Goal: Task Accomplishment & Management: Manage account settings

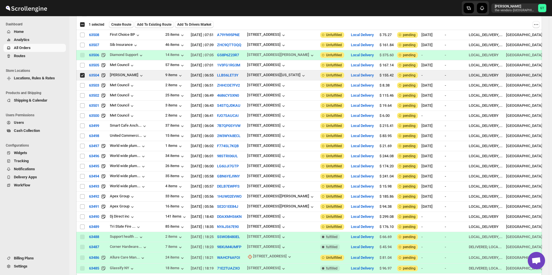
scroll to position [58, 0]
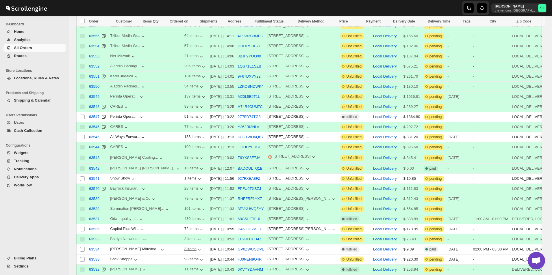
scroll to position [347, 0]
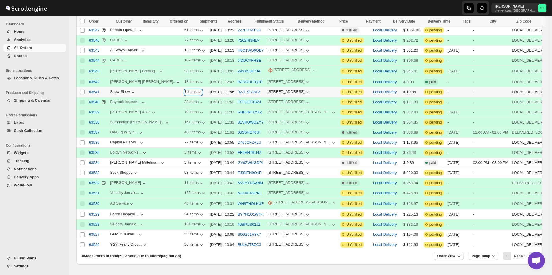
click at [184, 90] on div "1 items" at bounding box center [193, 93] width 18 height 6
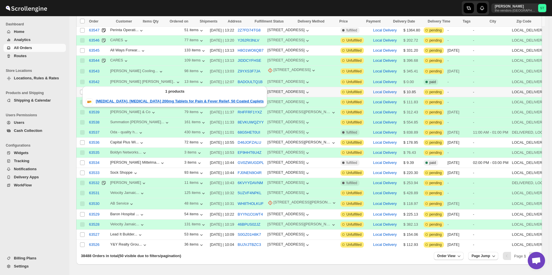
click at [184, 90] on div "1 items" at bounding box center [193, 93] width 18 height 6
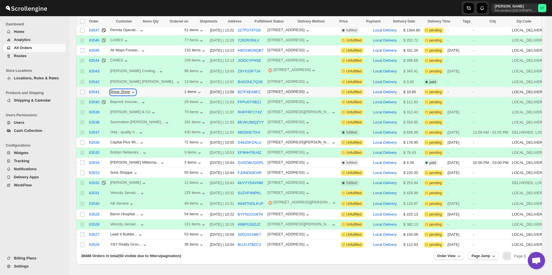
click at [129, 90] on div "Show Show" at bounding box center [123, 93] width 26 height 6
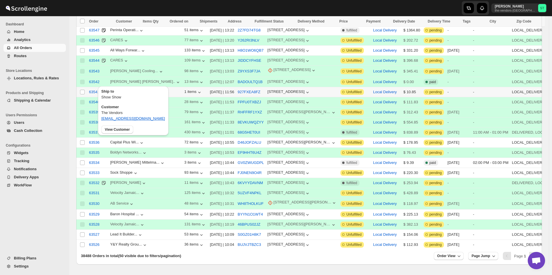
click at [124, 85] on div "Ship to Show Show Customer The Vendors office+1@thevendors.net View Customer" at bounding box center [133, 112] width 75 height 55
click at [124, 90] on div "Show Show" at bounding box center [123, 93] width 26 height 6
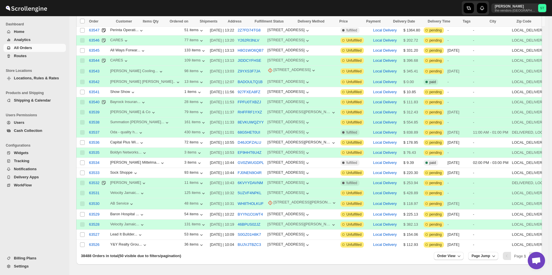
click at [34, 55] on span "Routes" at bounding box center [39, 56] width 51 height 6
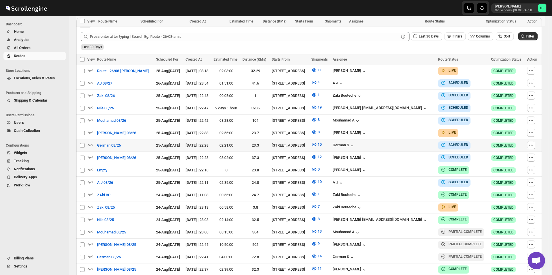
scroll to position [200, 0]
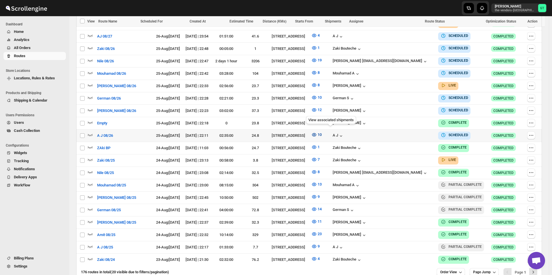
click at [317, 132] on icon "button" at bounding box center [314, 135] width 6 height 6
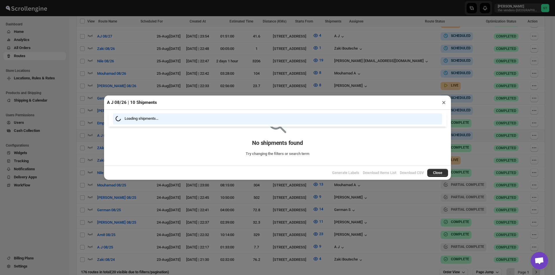
click at [445, 103] on button "×" at bounding box center [444, 103] width 8 height 8
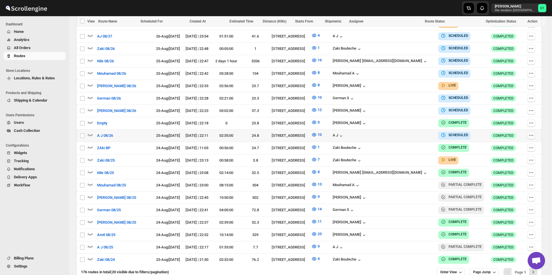
click at [534, 134] on icon "button" at bounding box center [531, 136] width 6 height 6
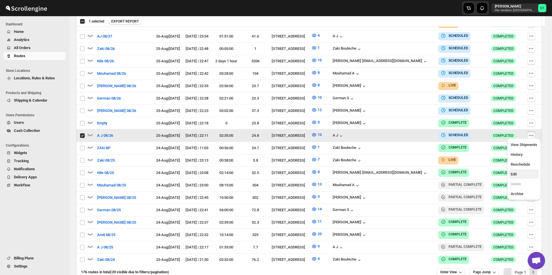
click at [514, 173] on span "Edit" at bounding box center [514, 174] width 6 height 4
checkbox input "false"
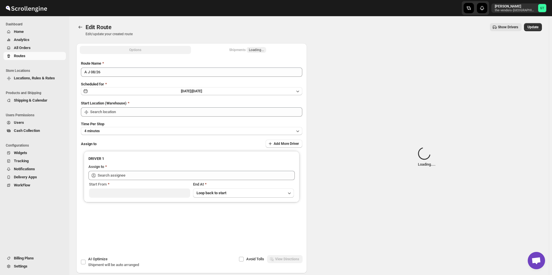
type input "A J 08/26"
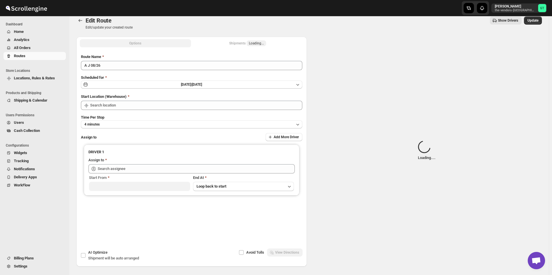
type input "[STREET_ADDRESS]"
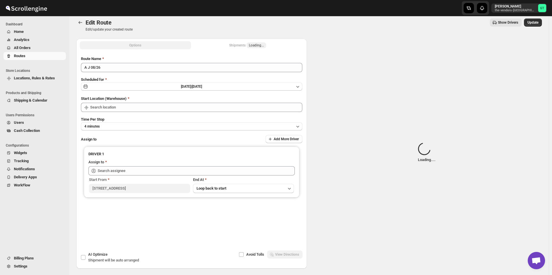
type input "[STREET_ADDRESS]"
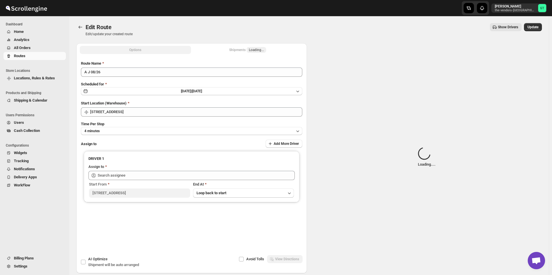
type input "A J (ajay6061996@gmail.com)"
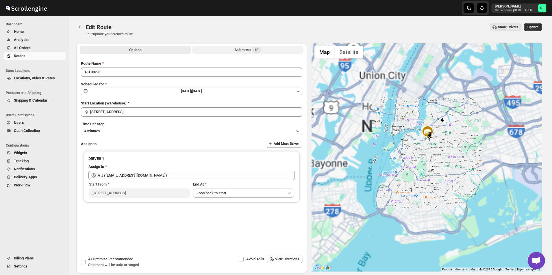
click at [243, 51] on div "Shipments 10" at bounding box center [248, 50] width 26 height 6
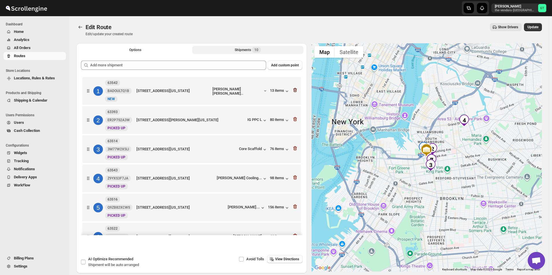
click at [294, 90] on icon "button" at bounding box center [295, 90] width 6 height 6
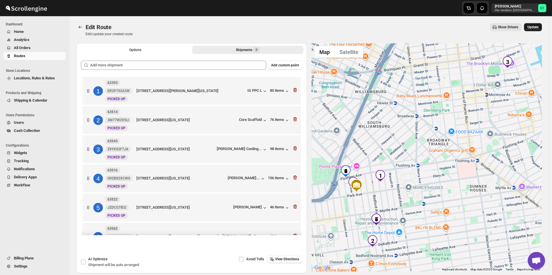
click at [535, 25] on button "Update" at bounding box center [533, 27] width 18 height 8
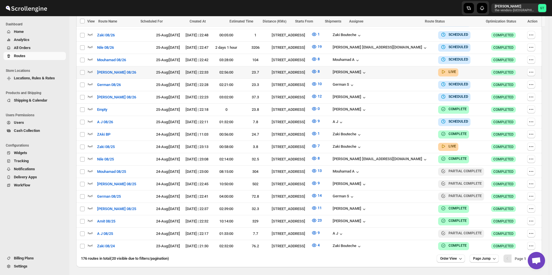
scroll to position [185, 0]
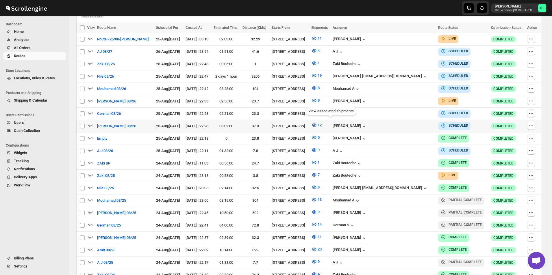
click at [317, 123] on icon "button" at bounding box center [314, 126] width 6 height 6
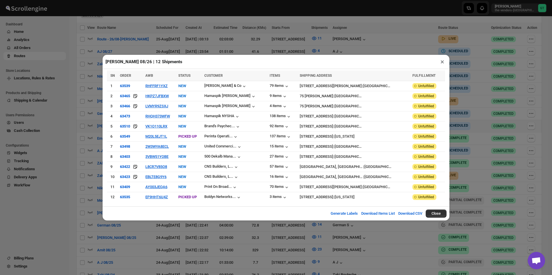
click at [443, 65] on button "×" at bounding box center [442, 62] width 8 height 8
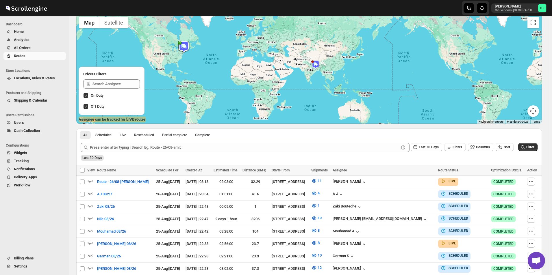
scroll to position [0, 0]
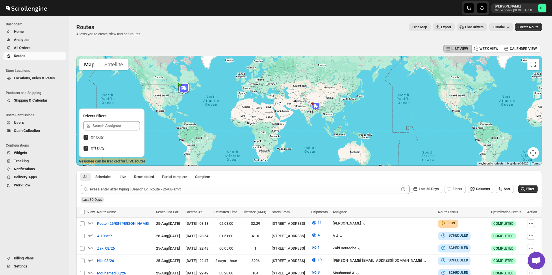
click at [27, 46] on span "All Orders" at bounding box center [22, 48] width 17 height 4
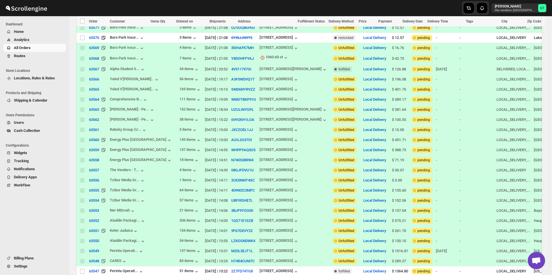
scroll to position [318, 0]
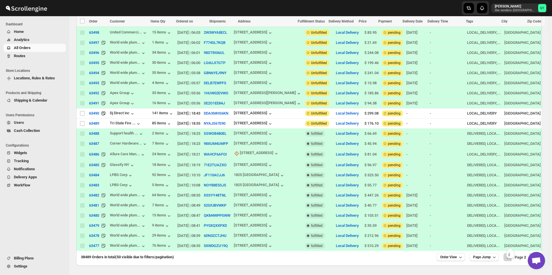
scroll to position [352, 0]
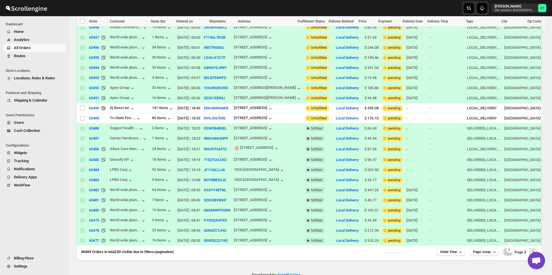
click at [508, 249] on icon "Previous" at bounding box center [508, 252] width 6 height 6
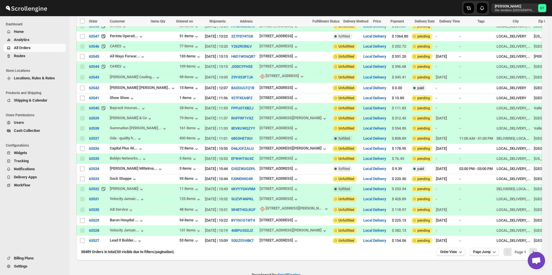
scroll to position [0, 0]
click at [509, 248] on div "Pagination" at bounding box center [507, 252] width 8 height 8
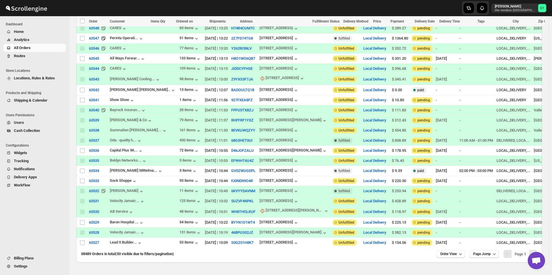
scroll to position [351, 0]
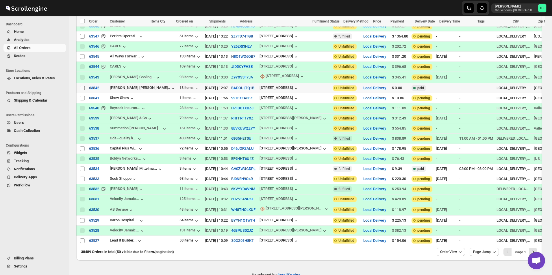
click at [82, 86] on input "Select order" at bounding box center [82, 88] width 5 height 5
checkbox input "true"
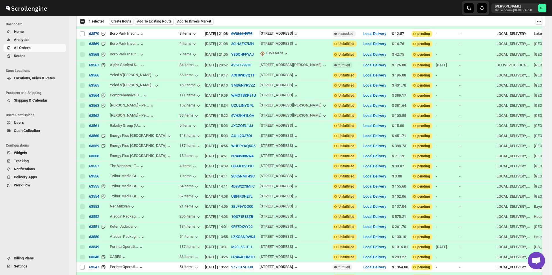
scroll to position [0, 0]
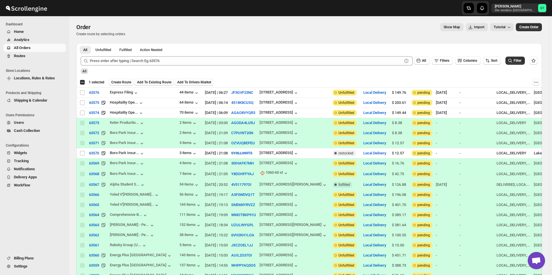
click at [154, 81] on span "Add To Existing Route" at bounding box center [154, 82] width 34 height 5
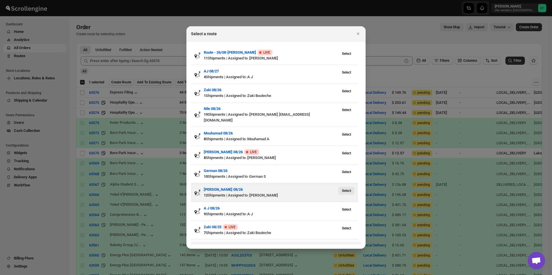
click at [346, 189] on span "Select" at bounding box center [346, 191] width 9 height 5
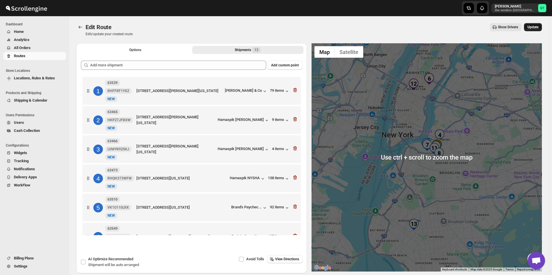
click at [539, 25] on button "Update" at bounding box center [533, 27] width 18 height 8
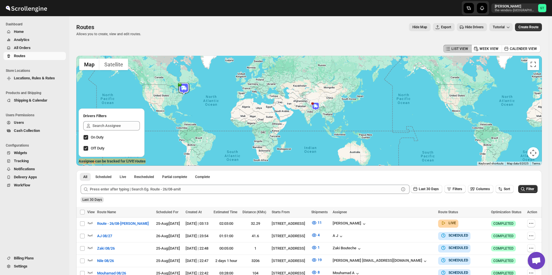
click at [377, 27] on div "Hide Map Export Hide Drivers Tutorial" at bounding box center [329, 27] width 367 height 8
drag, startPoint x: 377, startPoint y: 26, endPoint x: 378, endPoint y: 21, distance: 5.3
click at [377, 22] on div "Routes. This page is ready Routes Allows you to create, view and edit routes. H…" at bounding box center [309, 29] width 466 height 27
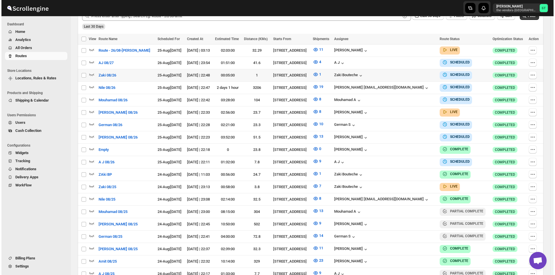
scroll to position [116, 0]
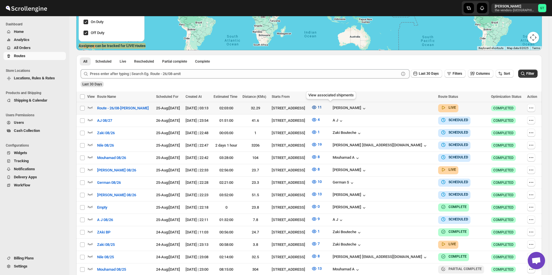
click at [317, 107] on icon "button" at bounding box center [314, 108] width 6 height 6
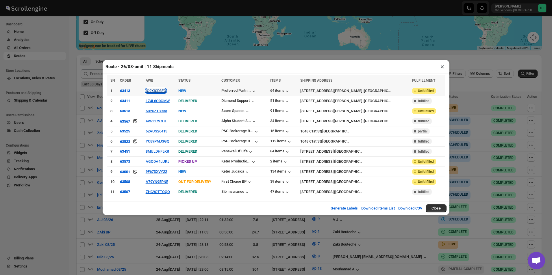
click at [158, 92] on button "IG9XICD3FO" at bounding box center [156, 91] width 21 height 4
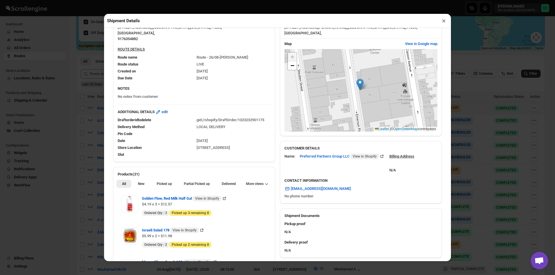
scroll to position [58, 0]
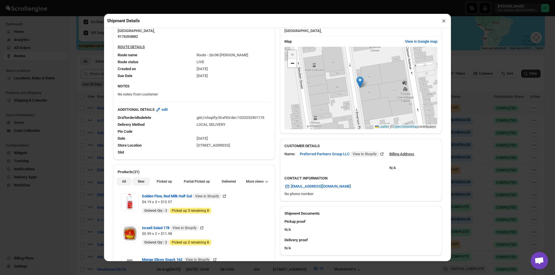
click at [140, 184] on span "New" at bounding box center [141, 181] width 7 height 5
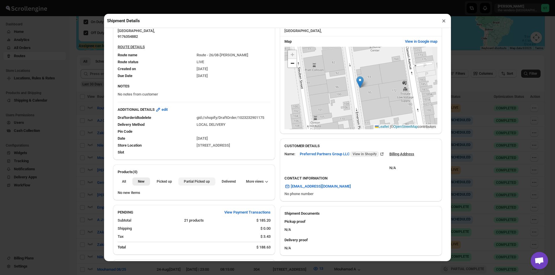
click at [202, 185] on button "Partial Picked up" at bounding box center [196, 182] width 37 height 8
click at [443, 23] on button "×" at bounding box center [444, 21] width 8 height 8
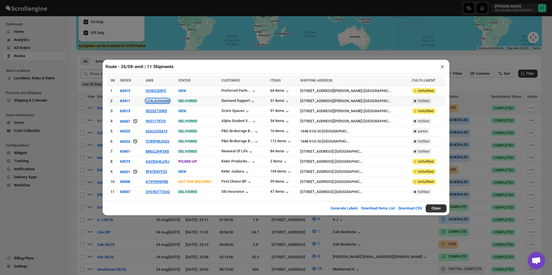
click at [156, 103] on button "1Z4L6Q0GMW" at bounding box center [158, 101] width 24 height 4
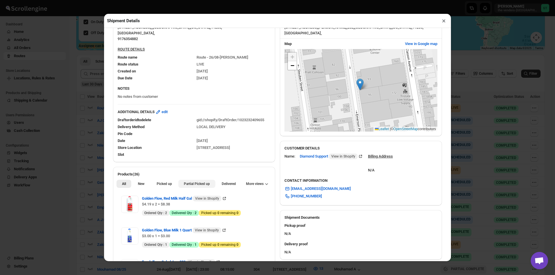
scroll to position [116, 0]
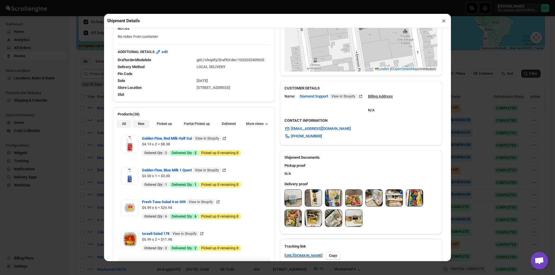
click at [138, 127] on button "New" at bounding box center [140, 124] width 17 height 8
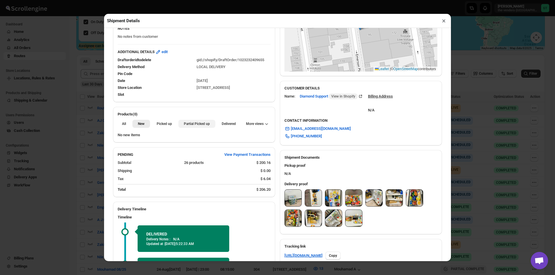
click at [197, 126] on span "Partial Picked up" at bounding box center [197, 124] width 26 height 5
click at [444, 24] on button "×" at bounding box center [444, 21] width 8 height 8
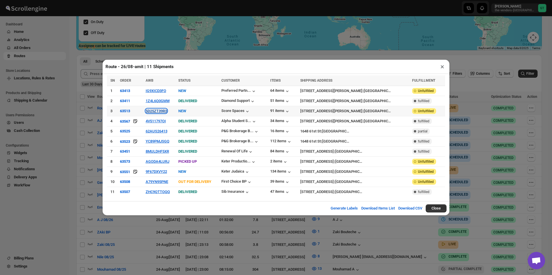
click at [157, 113] on button "5D25ZT39R3" at bounding box center [156, 111] width 21 height 4
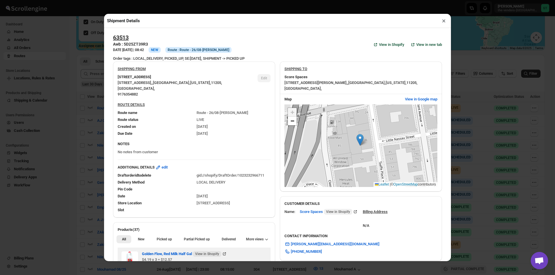
scroll to position [144, 0]
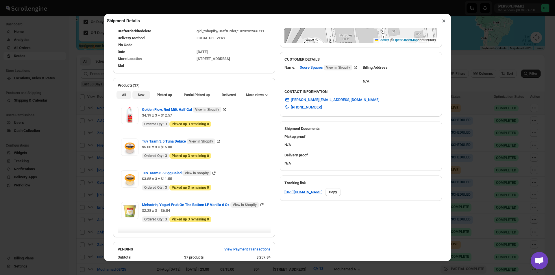
click at [141, 93] on button "New" at bounding box center [140, 95] width 17 height 8
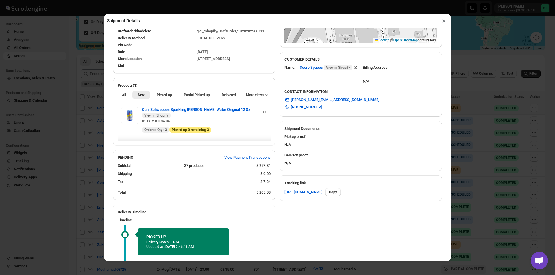
click at [446, 22] on button "×" at bounding box center [444, 21] width 8 height 8
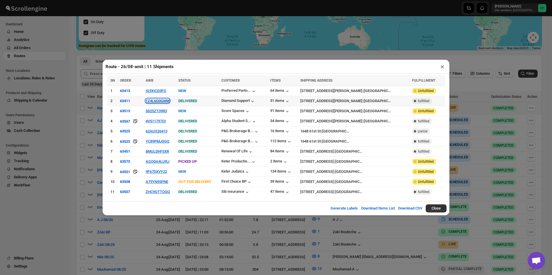
click at [162, 103] on button "1Z4L6Q0GMW" at bounding box center [158, 101] width 24 height 4
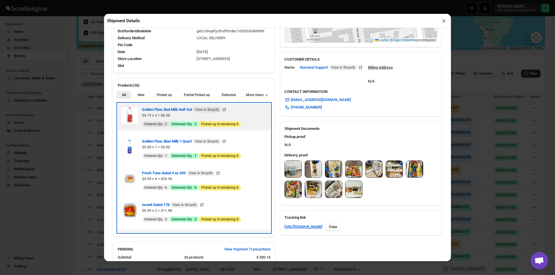
click at [145, 126] on span "Ordered Qty : 2" at bounding box center [155, 124] width 23 height 5
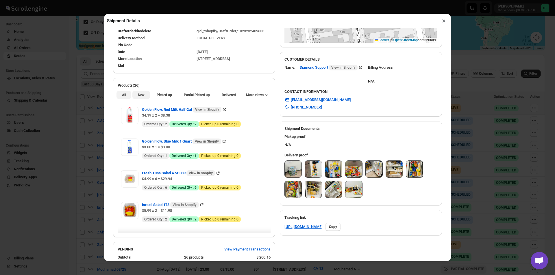
click at [139, 93] on button "New" at bounding box center [140, 95] width 17 height 8
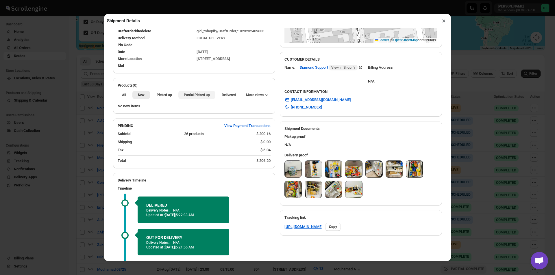
click at [198, 96] on span "Partial Picked up" at bounding box center [197, 95] width 26 height 5
drag, startPoint x: 442, startPoint y: 21, endPoint x: 432, endPoint y: 29, distance: 13.0
click at [442, 21] on button "×" at bounding box center [444, 21] width 8 height 8
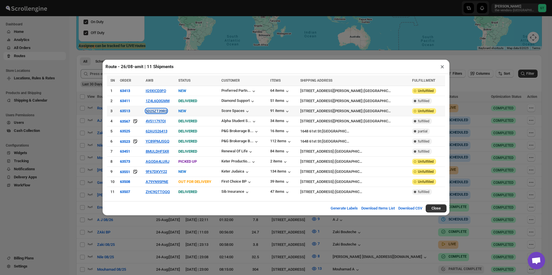
click at [164, 113] on button "5D25ZT39R3" at bounding box center [156, 111] width 21 height 4
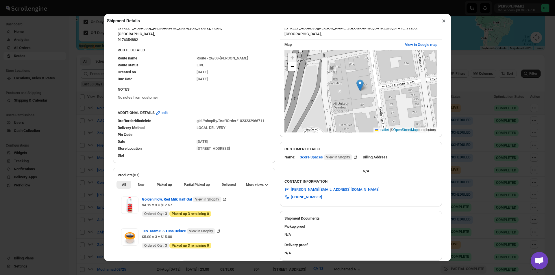
scroll to position [116, 0]
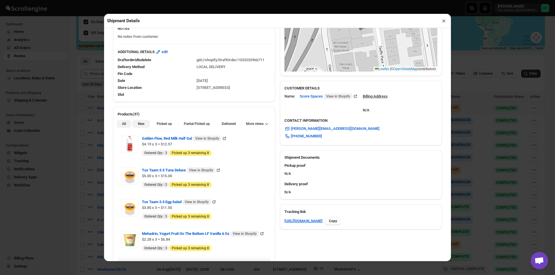
click at [138, 124] on span "New" at bounding box center [141, 124] width 7 height 5
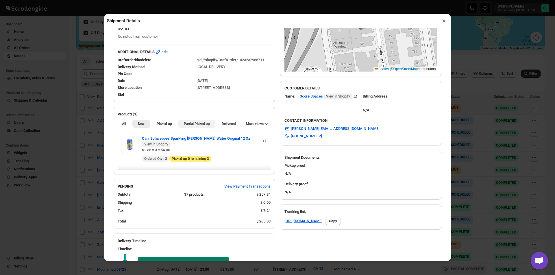
click at [190, 124] on span "Partial Picked up" at bounding box center [197, 124] width 26 height 5
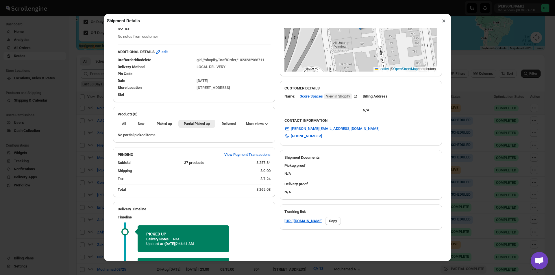
drag, startPoint x: 446, startPoint y: 25, endPoint x: 435, endPoint y: 28, distance: 11.7
click at [445, 25] on button "×" at bounding box center [444, 21] width 8 height 8
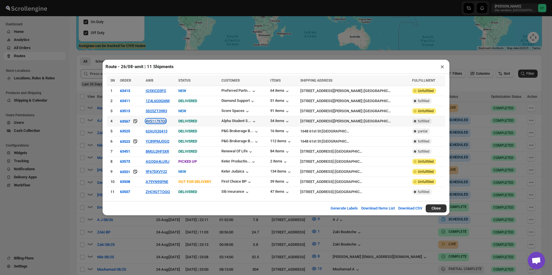
click at [148, 123] on button "4V511797OI" at bounding box center [156, 121] width 20 height 4
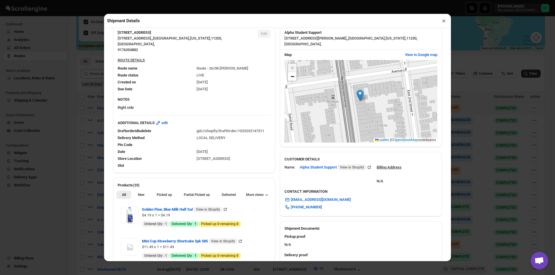
scroll to position [144, 0]
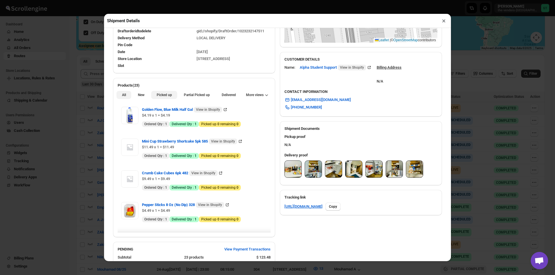
drag, startPoint x: 145, startPoint y: 97, endPoint x: 163, endPoint y: 94, distance: 18.5
click at [145, 97] on button "New" at bounding box center [140, 95] width 17 height 8
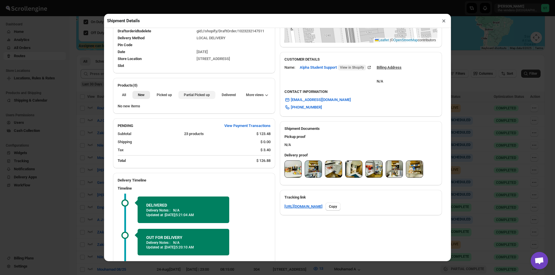
click at [182, 93] on button "Partial Picked up" at bounding box center [196, 95] width 37 height 8
click at [442, 24] on button "×" at bounding box center [444, 21] width 8 height 8
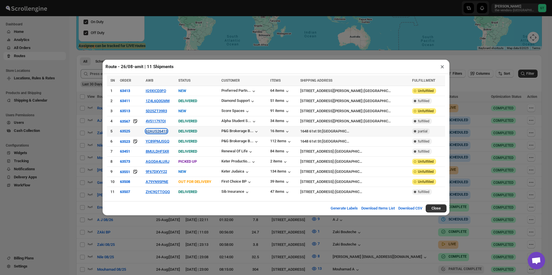
click at [153, 130] on button "62AUS26413" at bounding box center [157, 131] width 22 height 4
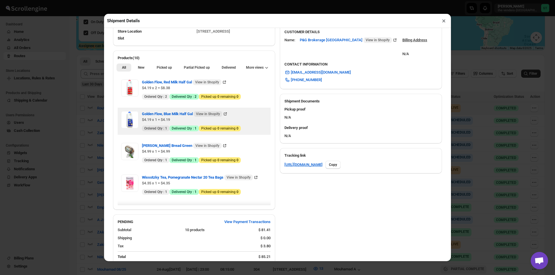
scroll to position [173, 0]
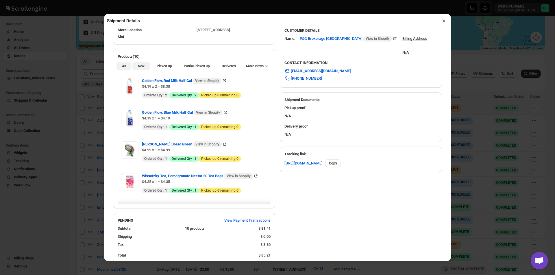
click at [142, 64] on button "New" at bounding box center [140, 66] width 17 height 8
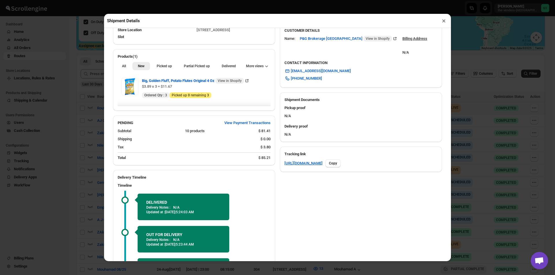
click at [443, 23] on button "×" at bounding box center [444, 21] width 8 height 8
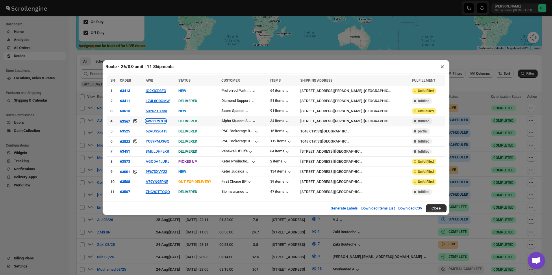
click at [158, 123] on button "4V511797OI" at bounding box center [156, 121] width 20 height 4
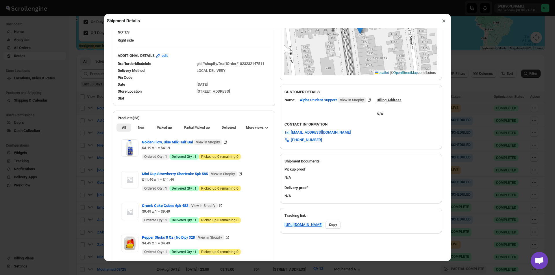
scroll to position [116, 0]
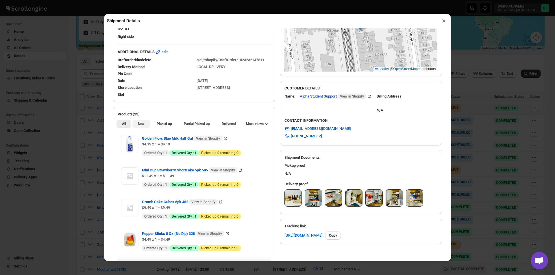
click at [139, 123] on span "New" at bounding box center [141, 124] width 7 height 5
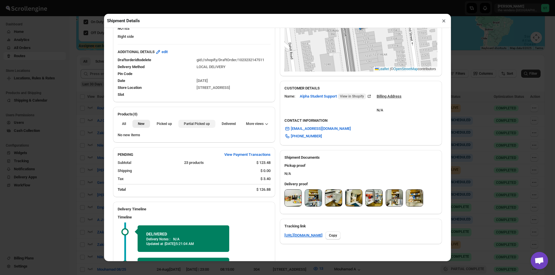
click at [186, 125] on span "Partial Picked up" at bounding box center [197, 124] width 26 height 5
click at [443, 23] on button "×" at bounding box center [444, 21] width 8 height 8
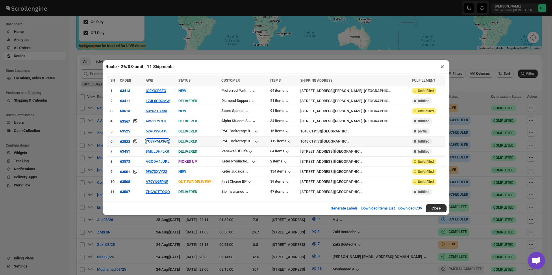
click at [155, 143] on button "YC89PMJSGQ" at bounding box center [158, 141] width 24 height 4
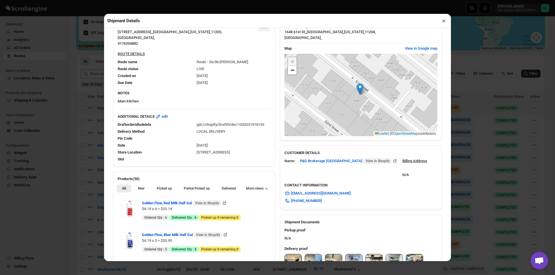
scroll to position [144, 0]
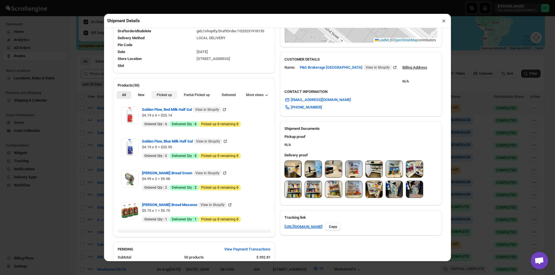
click at [136, 92] on button "New" at bounding box center [140, 95] width 17 height 8
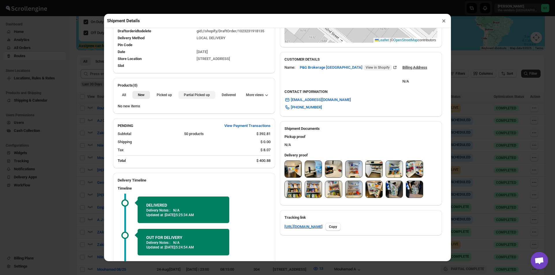
click at [201, 96] on span "Partial Picked up" at bounding box center [197, 95] width 26 height 5
click at [442, 25] on button "×" at bounding box center [444, 21] width 8 height 8
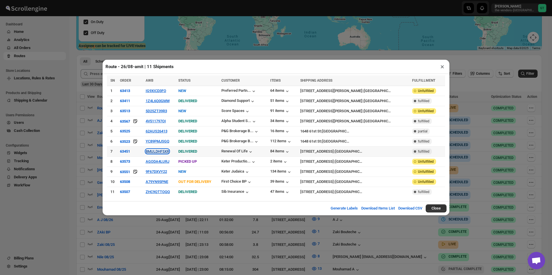
click at [162, 151] on button "8MULDHF5XR" at bounding box center [157, 151] width 23 height 4
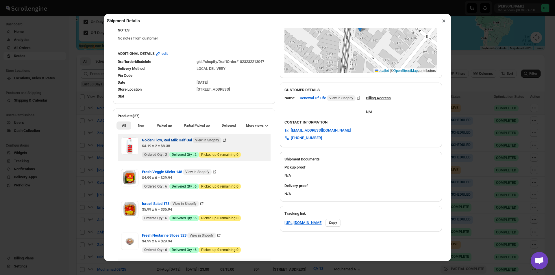
scroll to position [116, 0]
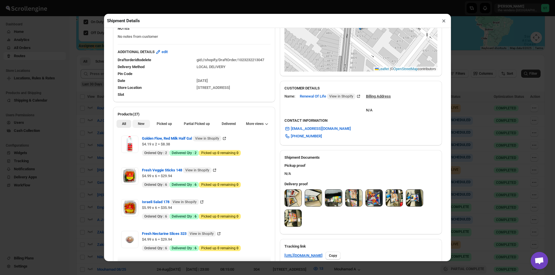
click at [142, 126] on span "New" at bounding box center [141, 124] width 7 height 5
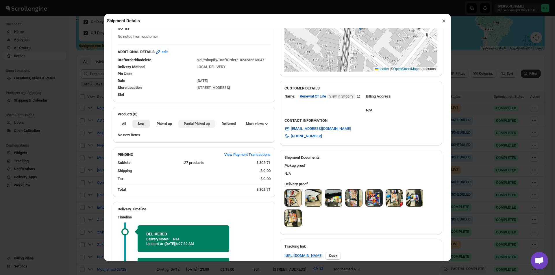
click at [196, 126] on span "Partial Picked up" at bounding box center [197, 124] width 26 height 5
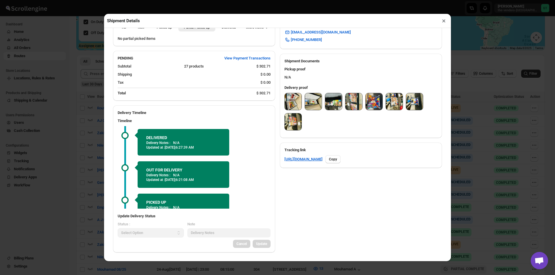
click at [445, 22] on button "×" at bounding box center [444, 21] width 8 height 8
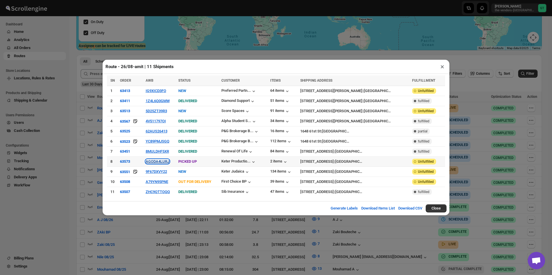
click at [148, 161] on button "AGODA4LURJ" at bounding box center [158, 162] width 24 height 4
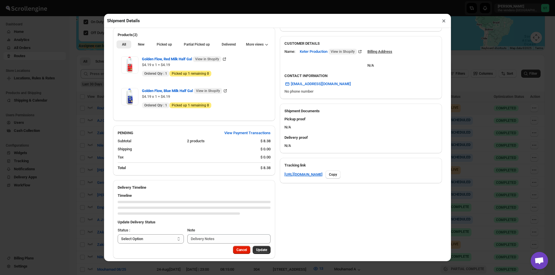
scroll to position [168, 0]
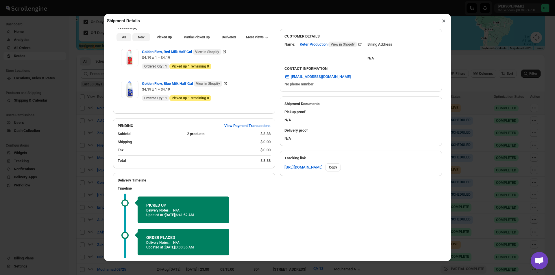
drag, startPoint x: 143, startPoint y: 40, endPoint x: 158, endPoint y: 41, distance: 15.1
click at [143, 40] on span "New" at bounding box center [141, 37] width 7 height 5
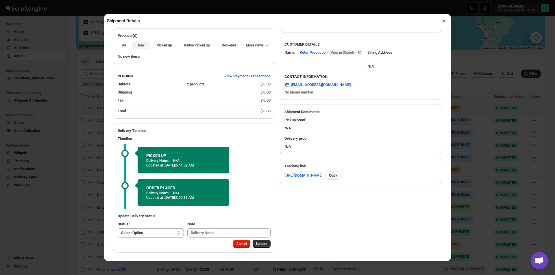
scroll to position [161, 0]
click at [446, 23] on button "×" at bounding box center [444, 21] width 8 height 8
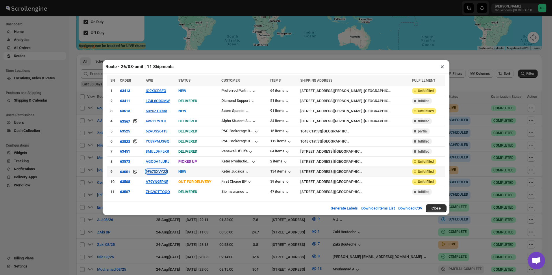
click at [160, 174] on button "9F67DXVY22" at bounding box center [156, 172] width 21 height 4
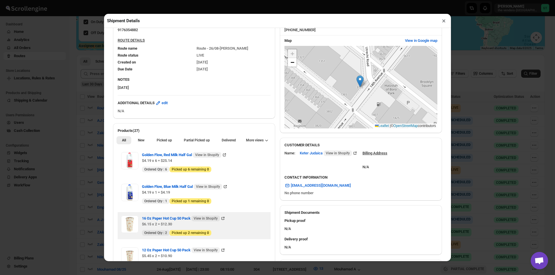
scroll to position [144, 0]
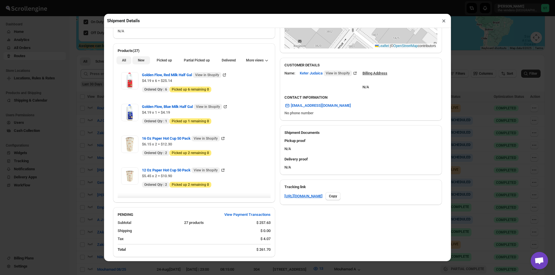
click at [144, 63] on button "New" at bounding box center [140, 60] width 17 height 8
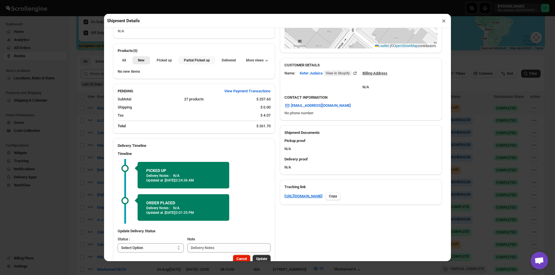
drag, startPoint x: 189, startPoint y: 62, endPoint x: 232, endPoint y: 49, distance: 44.8
click at [190, 62] on span "Partial Picked up" at bounding box center [197, 60] width 26 height 5
click at [444, 21] on button "×" at bounding box center [444, 21] width 8 height 8
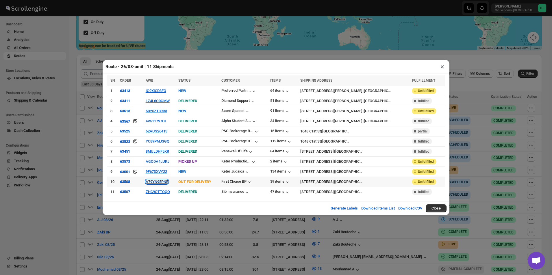
click at [157, 180] on button "A79YN95PNE" at bounding box center [157, 182] width 23 height 4
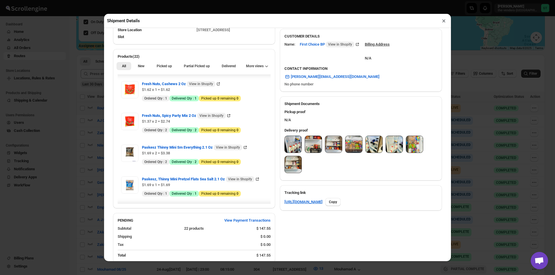
scroll to position [29, 0]
click at [141, 67] on span "New" at bounding box center [141, 66] width 7 height 5
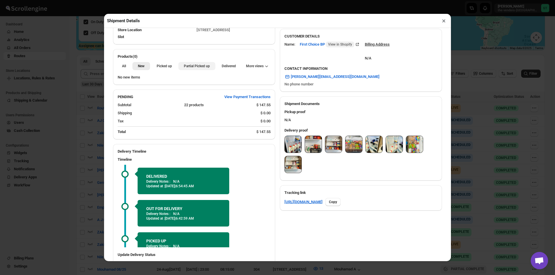
click at [207, 70] on button "Partial Picked up" at bounding box center [196, 66] width 37 height 8
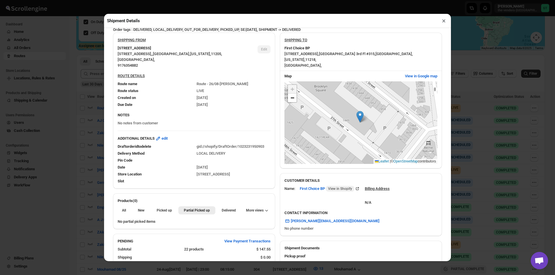
click at [441, 23] on button "×" at bounding box center [444, 21] width 8 height 8
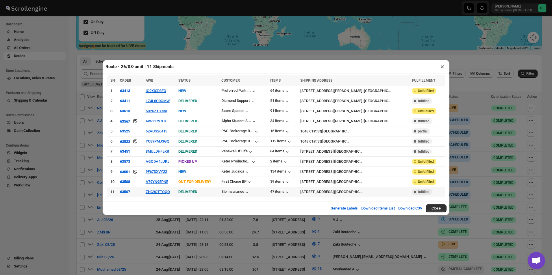
click at [146, 192] on td "ZHC9QTTOQQ" at bounding box center [160, 192] width 33 height 10
click at [153, 192] on button "ZHC9QTTOQQ" at bounding box center [158, 192] width 24 height 4
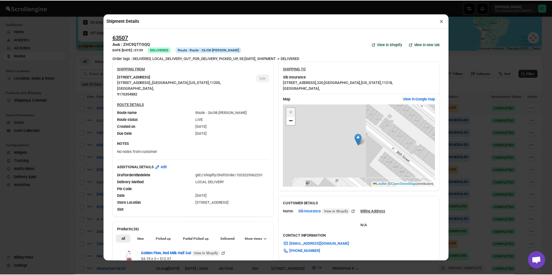
scroll to position [58, 0]
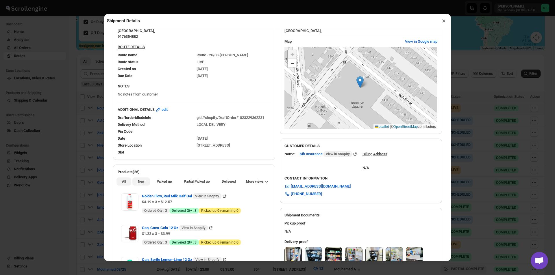
click at [146, 183] on button "New" at bounding box center [140, 182] width 17 height 8
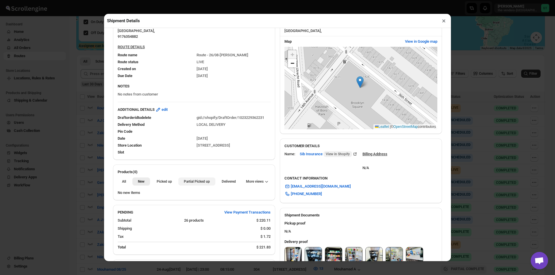
click at [188, 183] on span "Partial Picked up" at bounding box center [197, 181] width 26 height 5
click at [443, 23] on button "×" at bounding box center [444, 21] width 8 height 8
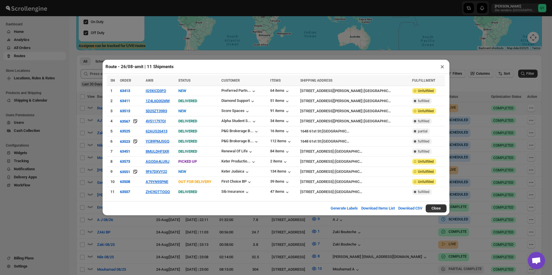
click at [442, 68] on button "×" at bounding box center [442, 67] width 8 height 8
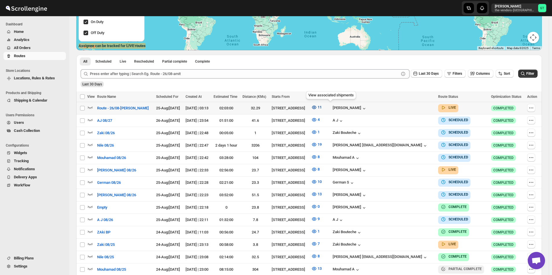
click at [317, 105] on icon "button" at bounding box center [314, 108] width 6 height 6
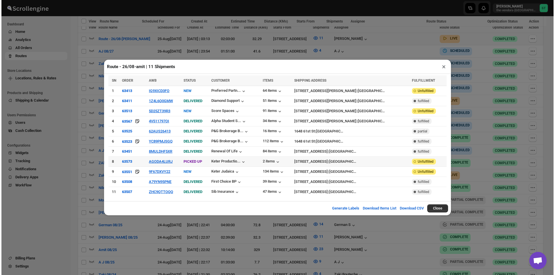
scroll to position [227, 0]
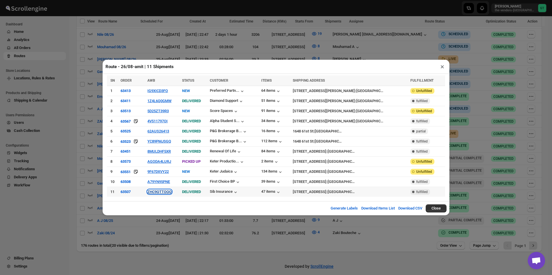
click at [164, 190] on button "ZHC9QTTOQQ" at bounding box center [159, 192] width 24 height 4
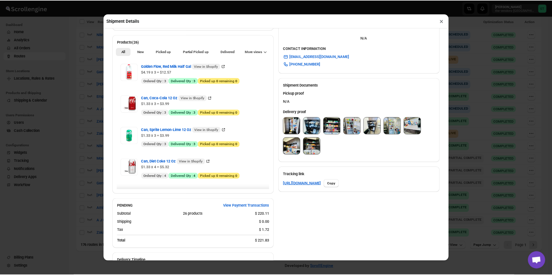
scroll to position [135, 0]
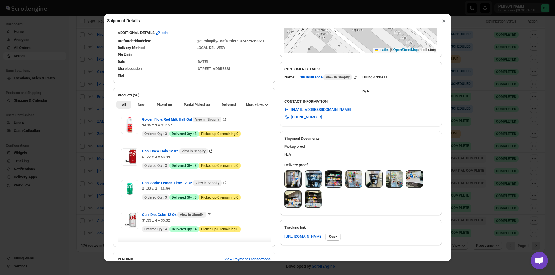
click at [294, 180] on img at bounding box center [293, 179] width 17 height 17
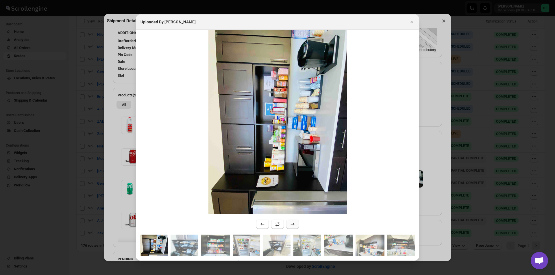
click at [292, 221] on button ":rgk6:" at bounding box center [292, 224] width 13 height 9
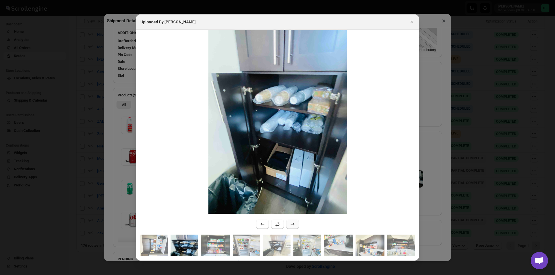
click at [291, 221] on button ":rgk6:" at bounding box center [292, 224] width 13 height 9
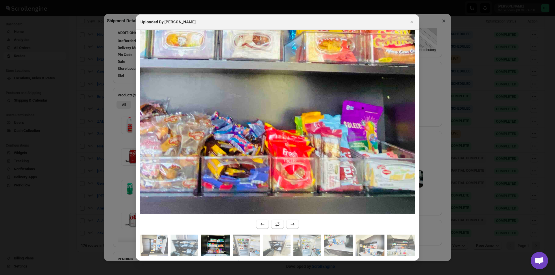
drag, startPoint x: 278, startPoint y: 165, endPoint x: 345, endPoint y: 151, distance: 68.1
click at [345, 151] on img ":rgk6:" at bounding box center [244, 31] width 615 height 461
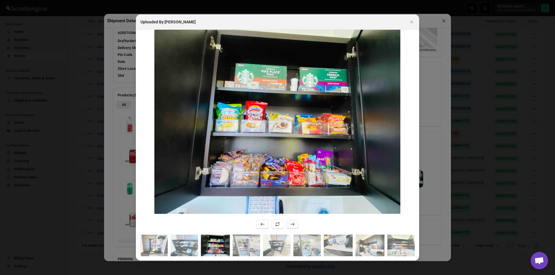
click at [295, 224] on icon ":rgk6:" at bounding box center [293, 225] width 6 height 6
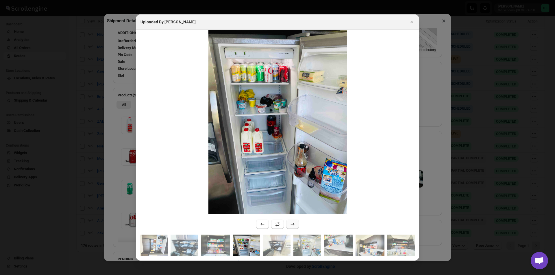
click at [294, 223] on icon ":rgk6:" at bounding box center [293, 225] width 6 height 6
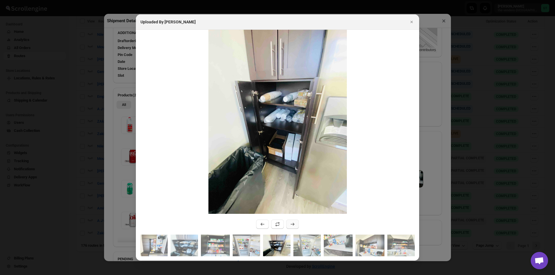
click at [294, 223] on icon ":rgk6:" at bounding box center [293, 225] width 6 height 6
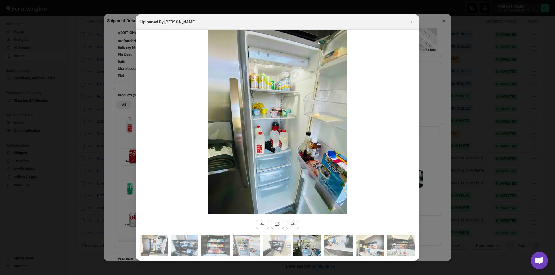
click at [294, 223] on icon ":rgk6:" at bounding box center [293, 225] width 6 height 6
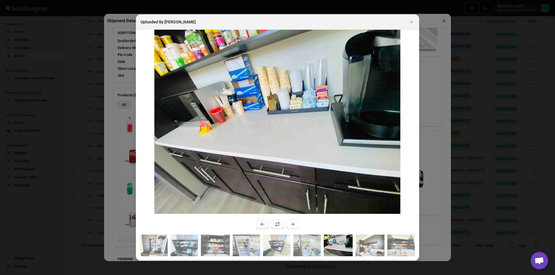
click at [260, 225] on icon ":rgk6:" at bounding box center [262, 225] width 6 height 6
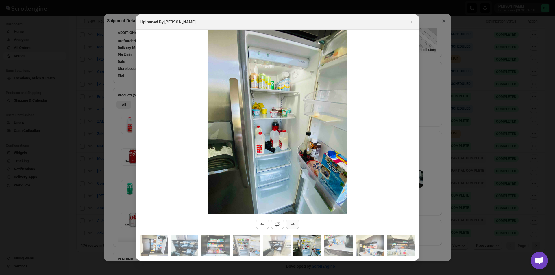
click at [293, 225] on icon ":rgk6:" at bounding box center [293, 224] width 4 height 3
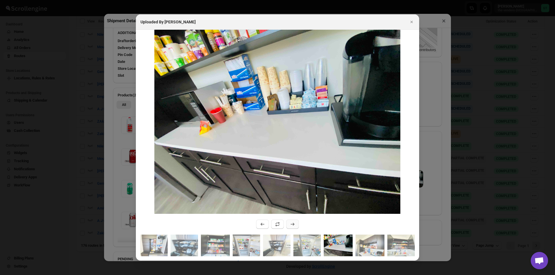
click at [293, 225] on icon ":rgk6:" at bounding box center [293, 224] width 4 height 3
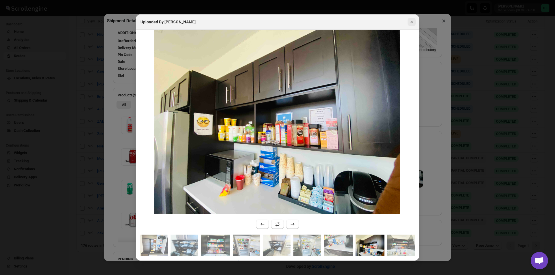
click at [413, 23] on icon "Close" at bounding box center [411, 22] width 2 height 2
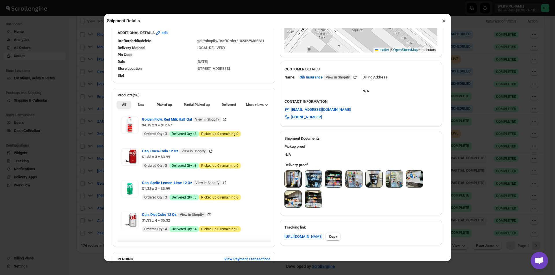
click at [445, 23] on button "×" at bounding box center [444, 21] width 8 height 8
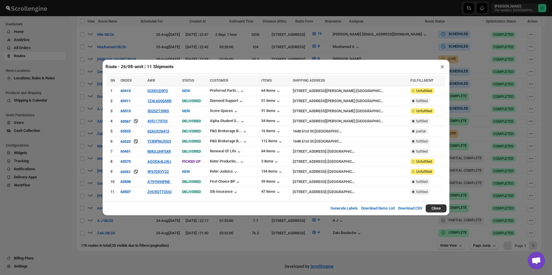
click at [441, 69] on button "×" at bounding box center [442, 67] width 8 height 8
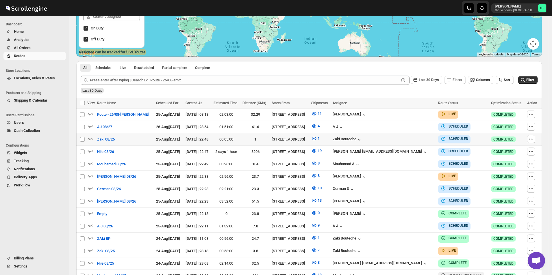
scroll to position [169, 0]
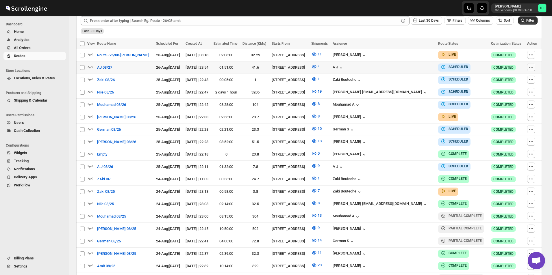
click at [531, 66] on icon "button" at bounding box center [531, 67] width 6 height 6
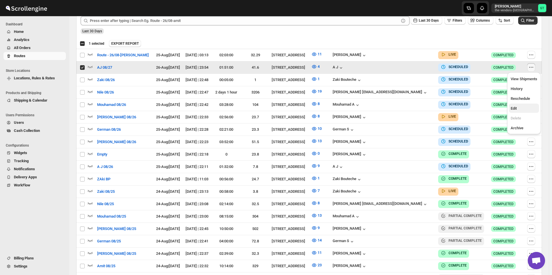
click at [522, 107] on span "Edit" at bounding box center [524, 109] width 27 height 6
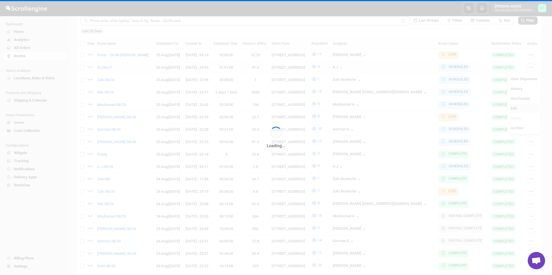
checkbox input "false"
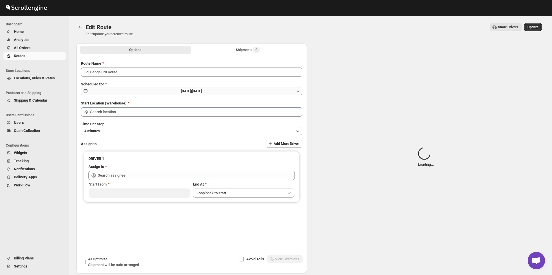
type input "AJ 08/27"
type input "[STREET_ADDRESS]"
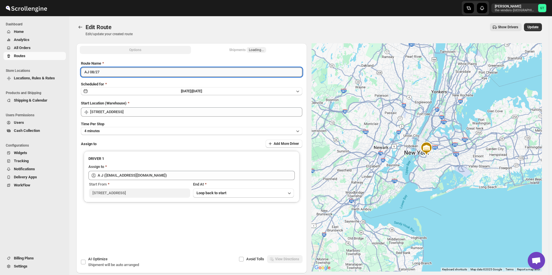
click at [89, 70] on input "AJ 08/27" at bounding box center [191, 72] width 221 height 9
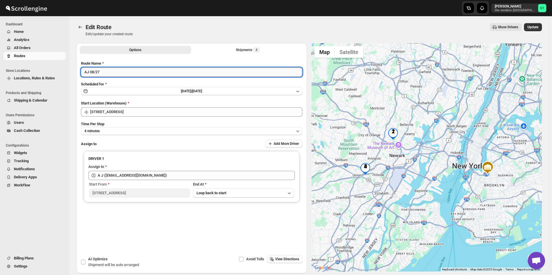
click at [87, 73] on input "AJ 08/27" at bounding box center [191, 72] width 221 height 9
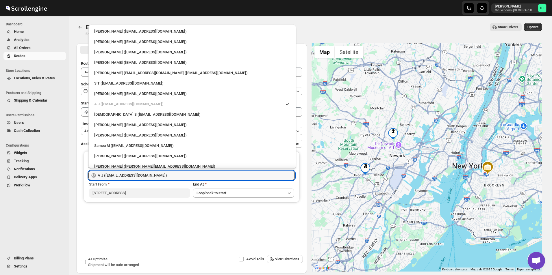
drag, startPoint x: 155, startPoint y: 178, endPoint x: 100, endPoint y: 181, distance: 55.2
click at [100, 181] on div "DRIVER 1 Assign to A J (ajay6061996@gmail.com) Start From 445 Park Ave End At L…" at bounding box center [192, 176] width 216 height 51
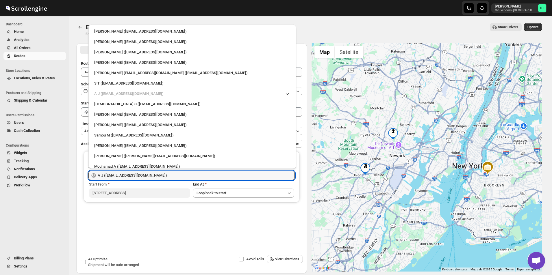
type input "A"
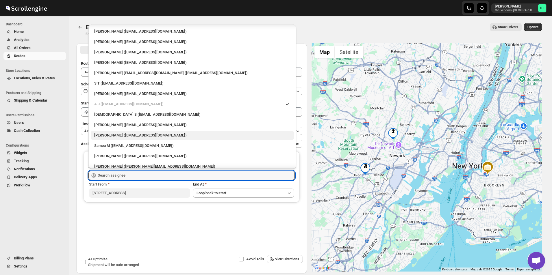
scroll to position [15, 0]
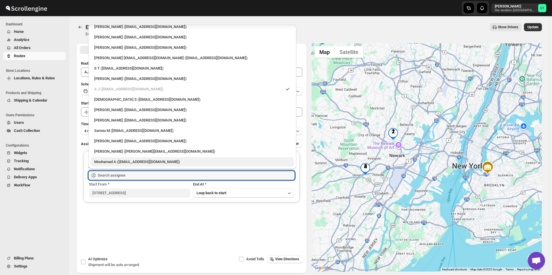
click at [124, 161] on div "Mouhamad A (akazzoumohamed6@gmail.com)" at bounding box center [192, 162] width 196 height 6
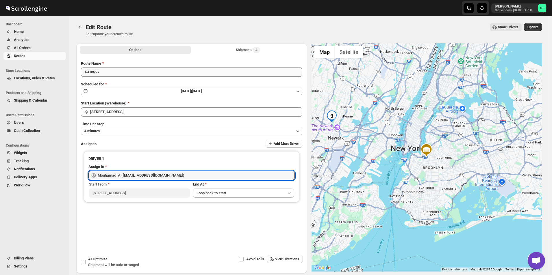
type input "Mouhamad A (akazzoumohamed6@gmail.com)"
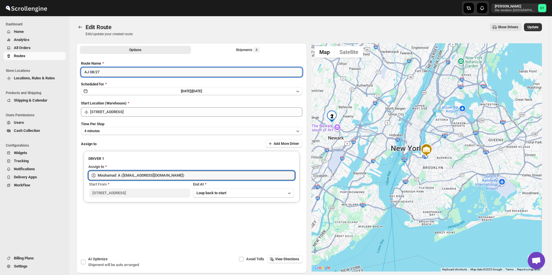
click at [89, 74] on input "AJ 08/27" at bounding box center [191, 72] width 221 height 9
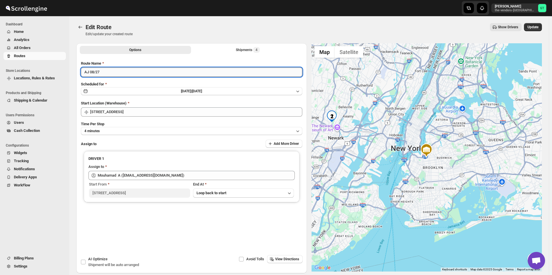
click at [88, 72] on input "AJ 08/27" at bounding box center [191, 72] width 221 height 9
click at [89, 73] on input "AJ 08/27" at bounding box center [191, 72] width 221 height 9
click at [88, 73] on input "AJ 08/27" at bounding box center [191, 72] width 221 height 9
type input "Mouhamad 08/27"
click at [542, 27] on button "Update" at bounding box center [533, 27] width 18 height 8
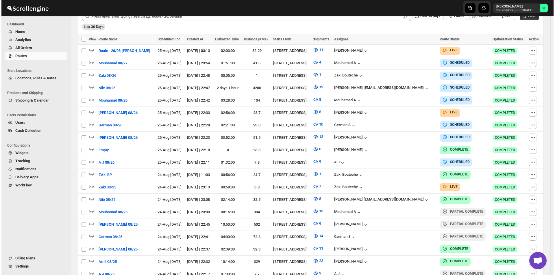
scroll to position [173, 0]
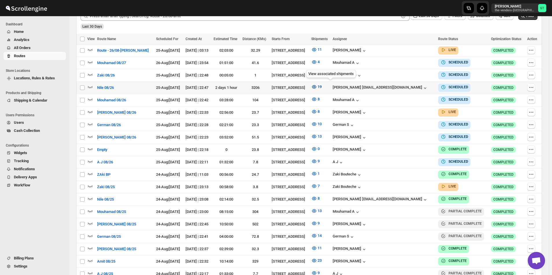
click at [317, 85] on icon "button" at bounding box center [314, 87] width 6 height 6
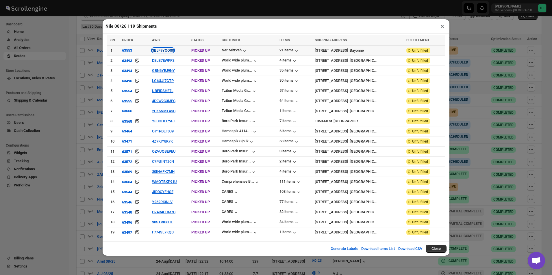
click at [171, 53] on button "3BJF9YOO00" at bounding box center [163, 50] width 22 height 4
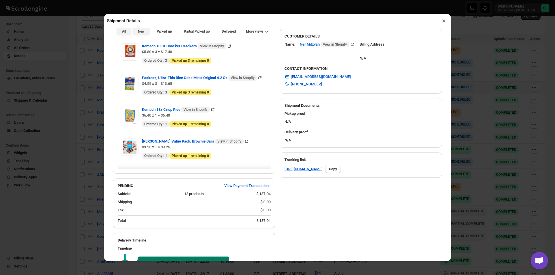
click at [140, 36] on button "New" at bounding box center [140, 31] width 17 height 8
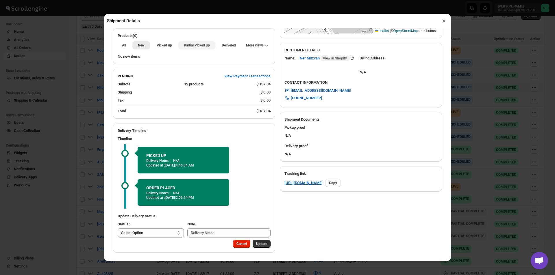
click at [187, 41] on button "Partial Picked up" at bounding box center [196, 45] width 37 height 8
click at [447, 19] on button "×" at bounding box center [444, 21] width 8 height 8
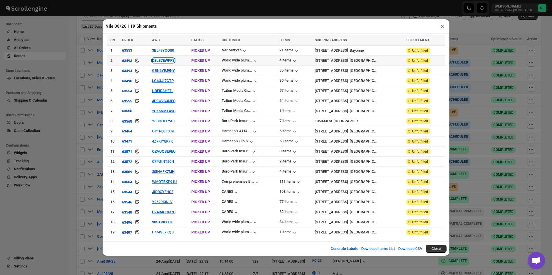
click at [167, 62] on button "DELB7EWPFS" at bounding box center [163, 60] width 23 height 4
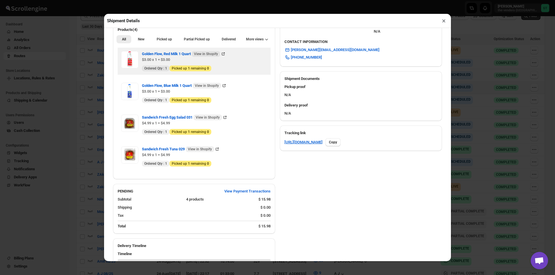
scroll to position [202, 0]
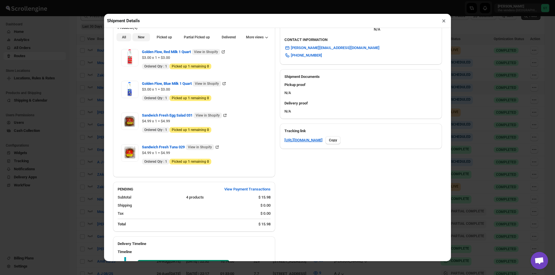
click at [141, 41] on button "New" at bounding box center [140, 37] width 17 height 8
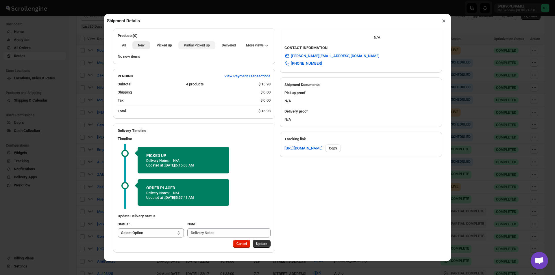
click at [207, 45] on span "Partial Picked up" at bounding box center [197, 45] width 26 height 5
click at [440, 20] on button "×" at bounding box center [444, 21] width 8 height 8
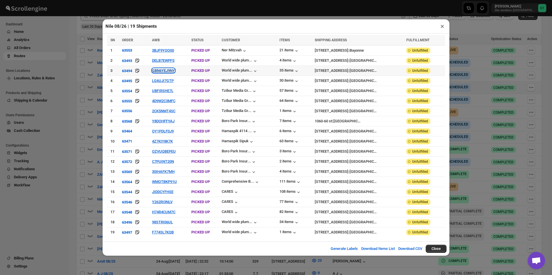
click at [167, 73] on button "GBN6YEJ9NY" at bounding box center [163, 70] width 23 height 4
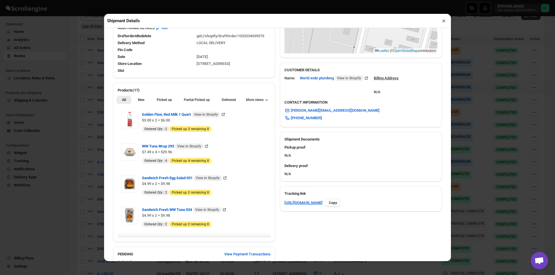
scroll to position [144, 0]
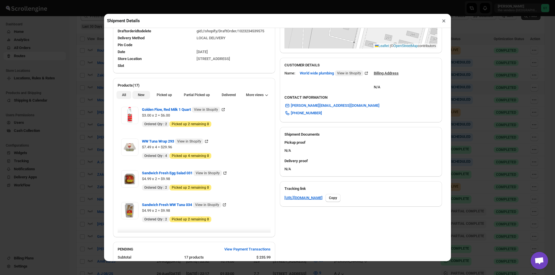
click at [136, 94] on button "New" at bounding box center [140, 95] width 17 height 8
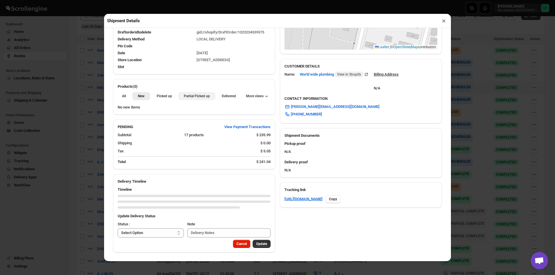
click at [193, 93] on button "Partial Picked up" at bounding box center [196, 96] width 37 height 8
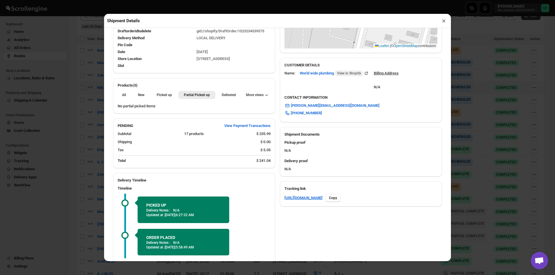
click at [442, 23] on button "×" at bounding box center [444, 21] width 8 height 8
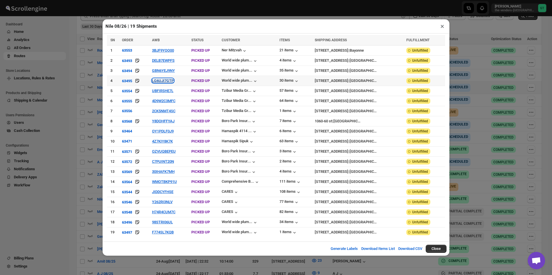
click at [160, 82] on button "LG6UJI7GTP" at bounding box center [163, 81] width 22 height 4
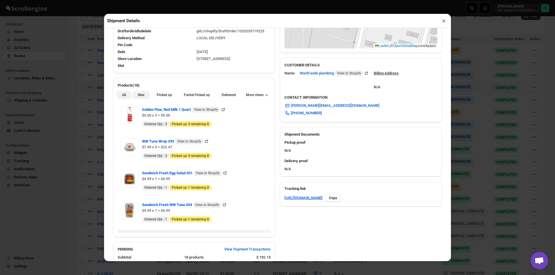
click at [142, 95] on span "New" at bounding box center [141, 95] width 7 height 5
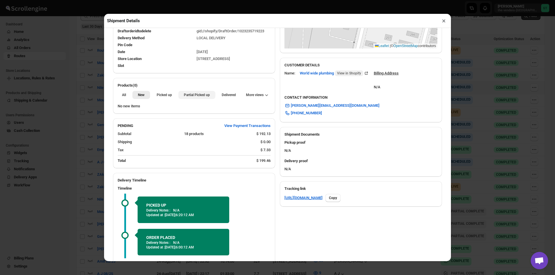
click at [194, 94] on span "Partial Picked up" at bounding box center [197, 95] width 26 height 5
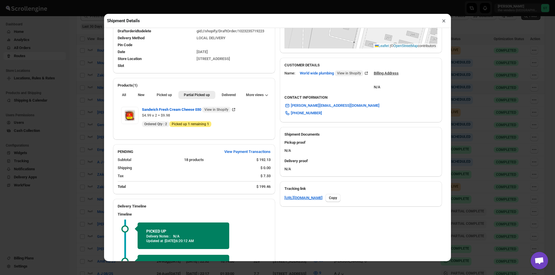
click at [444, 23] on button "×" at bounding box center [444, 21] width 8 height 8
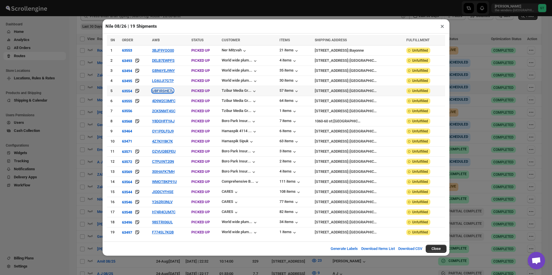
click at [164, 92] on button "UBFIRSHE7L" at bounding box center [162, 91] width 21 height 4
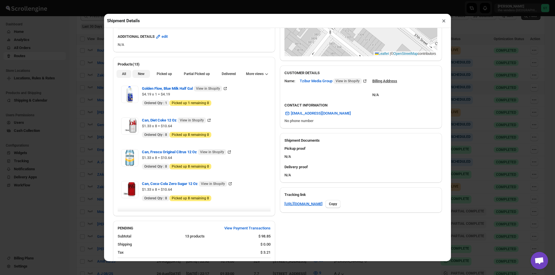
click at [138, 78] on button "New" at bounding box center [140, 74] width 17 height 8
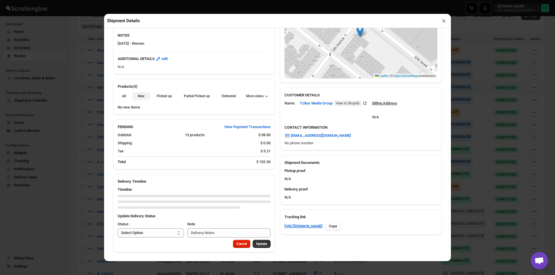
scroll to position [110, 0]
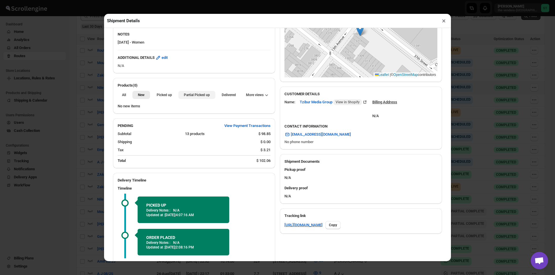
click at [200, 94] on span "Partial Picked up" at bounding box center [197, 95] width 26 height 5
click at [442, 22] on button "×" at bounding box center [444, 21] width 8 height 8
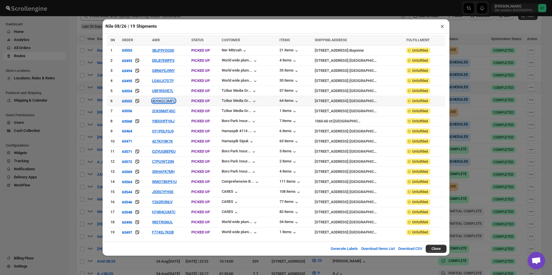
click at [165, 103] on button "4D9W2C3MFC" at bounding box center [163, 101] width 23 height 4
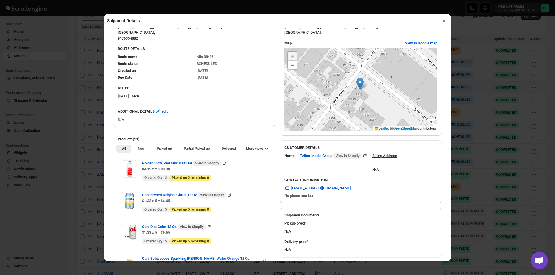
scroll to position [116, 0]
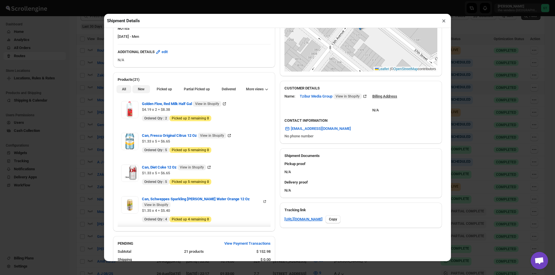
click at [141, 90] on span "New" at bounding box center [141, 89] width 7 height 5
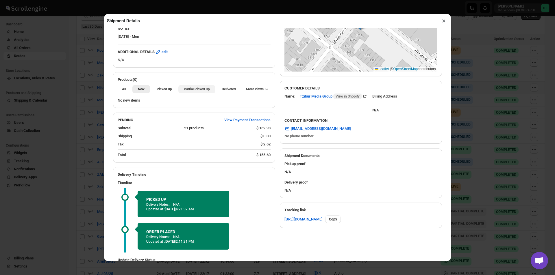
click at [186, 89] on span "Partial Picked up" at bounding box center [197, 89] width 26 height 5
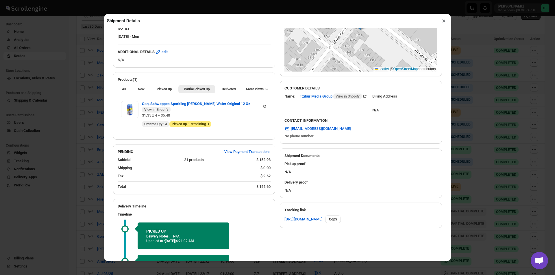
click at [441, 25] on button "×" at bounding box center [444, 21] width 8 height 8
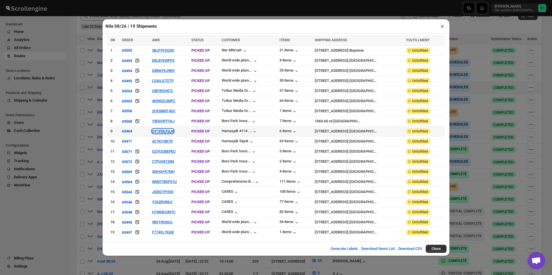
click at [170, 131] on button "OY1PDLF0J9" at bounding box center [163, 131] width 22 height 4
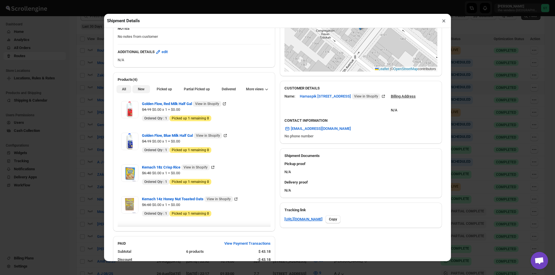
click at [141, 93] on button "New" at bounding box center [140, 89] width 17 height 8
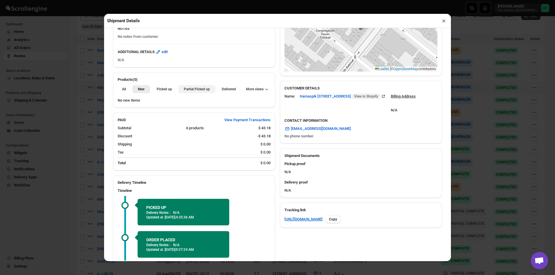
click at [200, 92] on button "Partial Picked up" at bounding box center [196, 89] width 37 height 8
click at [444, 21] on button "×" at bounding box center [444, 21] width 8 height 8
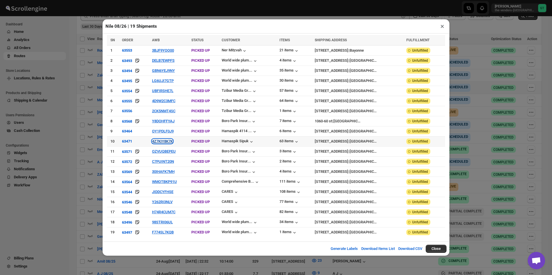
click at [160, 142] on button "4Z7KIY8K7K" at bounding box center [162, 141] width 21 height 4
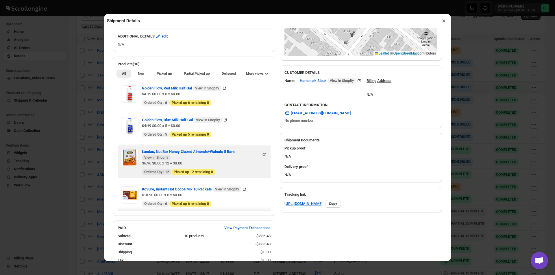
scroll to position [173, 0]
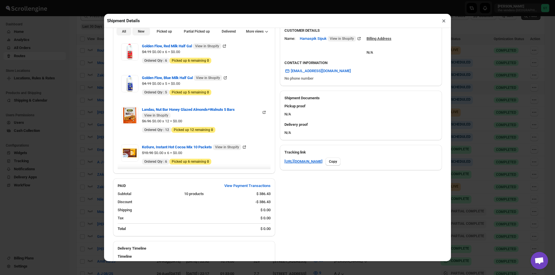
click at [142, 35] on button "New" at bounding box center [140, 31] width 17 height 8
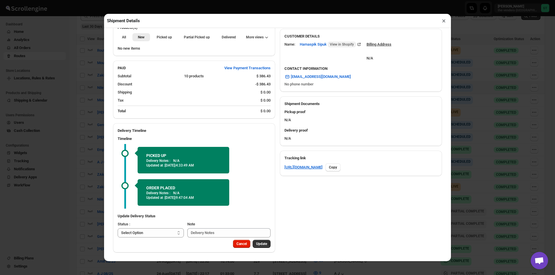
click at [193, 42] on div "All New Picked up Partial Picked up Partial delivered Delivered Returned More v…" at bounding box center [194, 37] width 162 height 13
click at [207, 40] on button "Partial Picked up" at bounding box center [196, 37] width 37 height 8
drag, startPoint x: 437, startPoint y: 24, endPoint x: 442, endPoint y: 23, distance: 4.9
click at [438, 24] on div "Shipment Details ×" at bounding box center [277, 21] width 347 height 14
click at [442, 23] on button "×" at bounding box center [444, 21] width 8 height 8
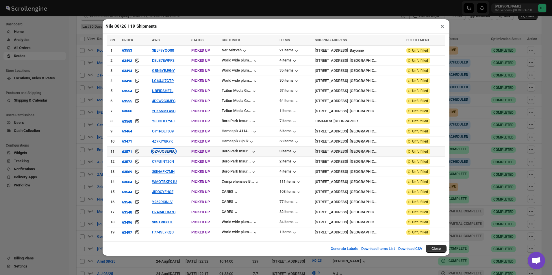
click at [171, 151] on button "OZVUQBEPEU" at bounding box center [164, 151] width 24 height 4
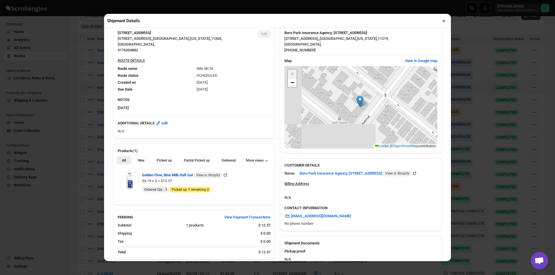
scroll to position [136, 0]
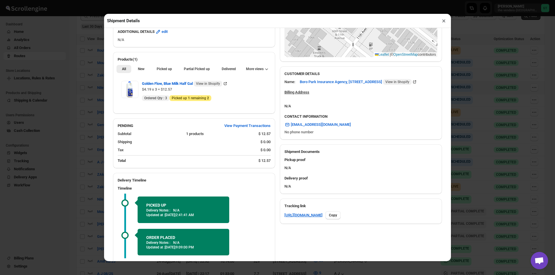
click at [443, 22] on button "×" at bounding box center [444, 21] width 8 height 8
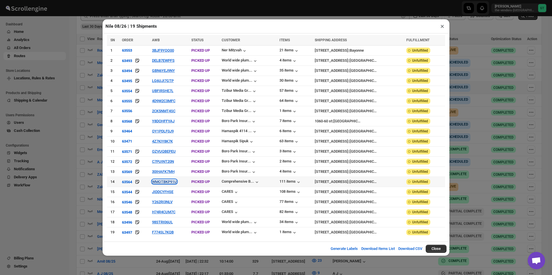
click at [168, 181] on button "WMOTBKP91U" at bounding box center [164, 182] width 25 height 4
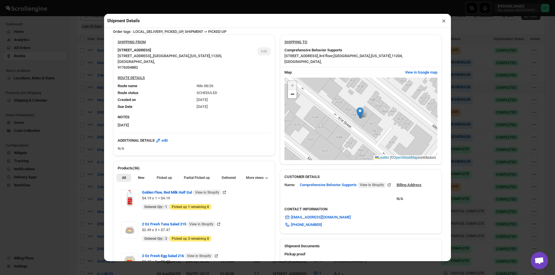
scroll to position [29, 0]
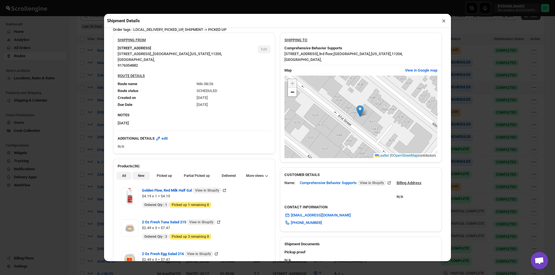
click at [136, 174] on button "New" at bounding box center [140, 176] width 17 height 8
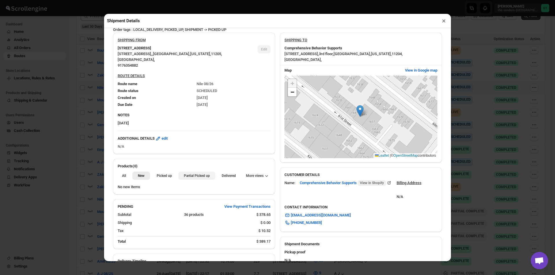
click at [203, 180] on button "Partial Picked up" at bounding box center [196, 176] width 37 height 8
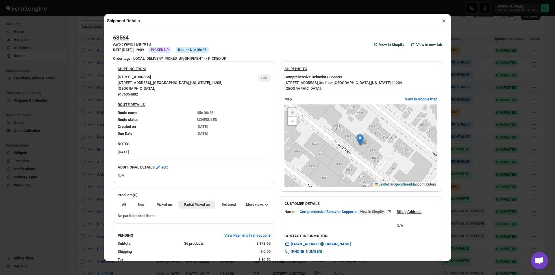
scroll to position [29, 0]
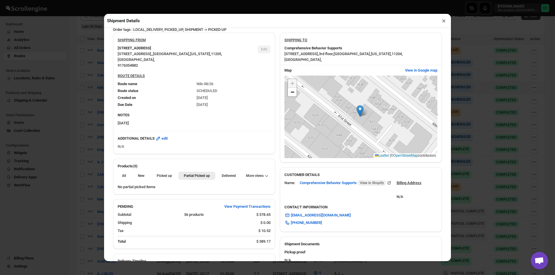
click at [442, 21] on button "×" at bounding box center [444, 21] width 8 height 8
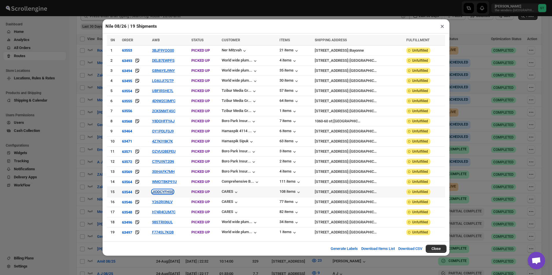
click at [161, 193] on button "JIDDCYFHSE" at bounding box center [162, 192] width 21 height 4
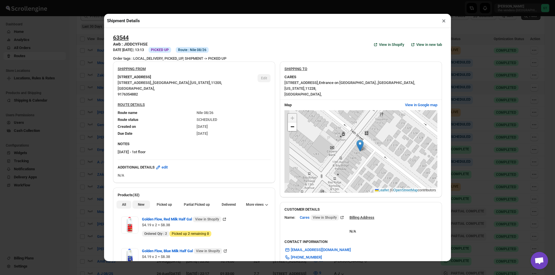
click at [140, 204] on span "New" at bounding box center [141, 205] width 7 height 5
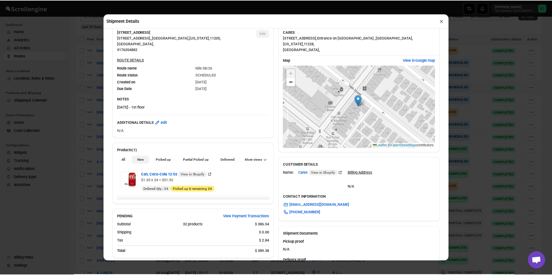
scroll to position [0, 0]
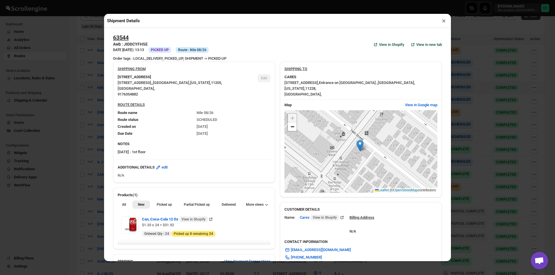
click at [444, 22] on button "×" at bounding box center [444, 21] width 8 height 8
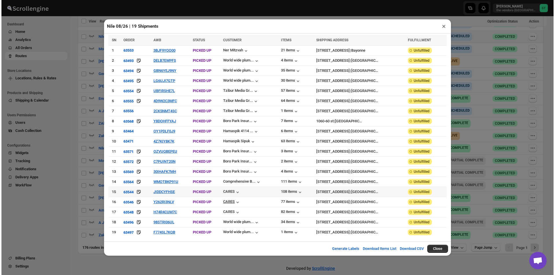
scroll to position [227, 0]
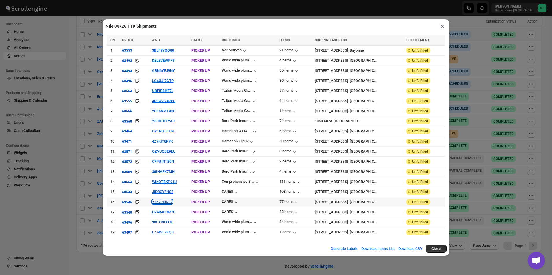
click at [159, 200] on button "Y262RI3NLV" at bounding box center [162, 202] width 21 height 4
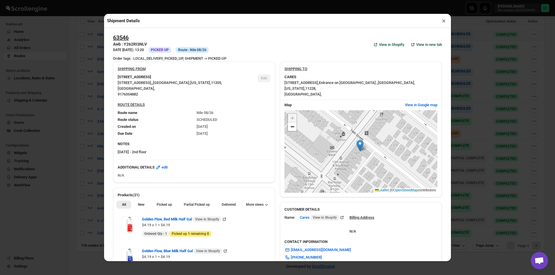
scroll to position [116, 0]
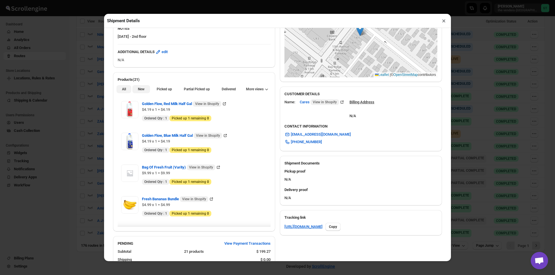
drag, startPoint x: 143, startPoint y: 90, endPoint x: 153, endPoint y: 90, distance: 10.1
click at [144, 90] on button "New" at bounding box center [140, 89] width 17 height 8
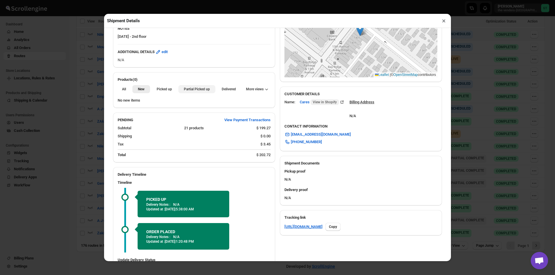
click at [187, 92] on span "Partial Picked up" at bounding box center [197, 89] width 26 height 5
click at [442, 23] on button "×" at bounding box center [444, 21] width 8 height 8
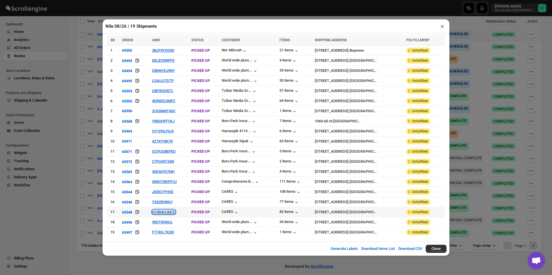
click at [164, 210] on button "H74R4CUM7C" at bounding box center [163, 212] width 23 height 4
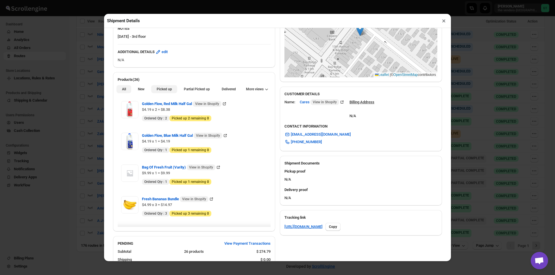
drag, startPoint x: 138, startPoint y: 92, endPoint x: 164, endPoint y: 91, distance: 26.0
click at [141, 91] on span "New" at bounding box center [141, 89] width 7 height 5
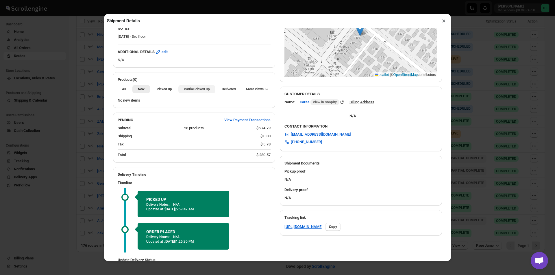
click at [186, 91] on span "Partial Picked up" at bounding box center [197, 89] width 26 height 5
click at [444, 22] on button "×" at bounding box center [444, 21] width 8 height 8
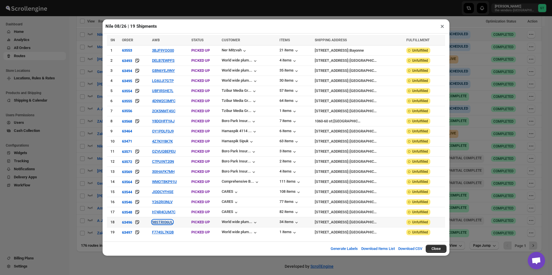
click at [169, 220] on button "98STRI06UL" at bounding box center [162, 222] width 21 height 4
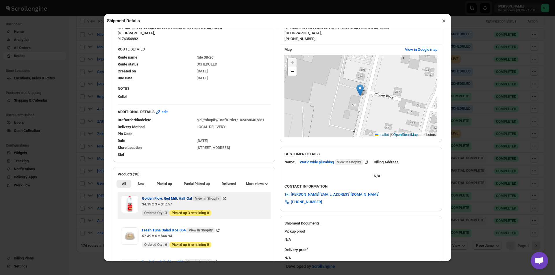
scroll to position [58, 0]
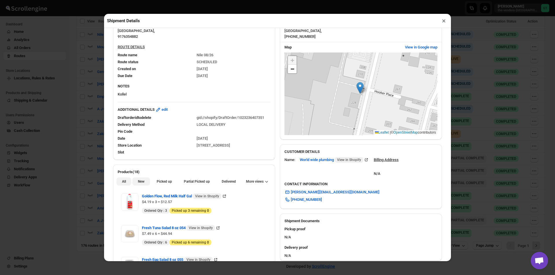
click at [144, 183] on button "New" at bounding box center [140, 182] width 17 height 8
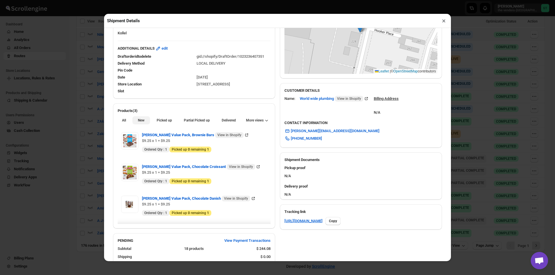
scroll to position [112, 0]
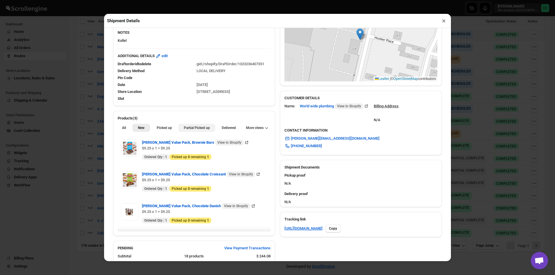
click at [202, 130] on span "Partial Picked up" at bounding box center [197, 128] width 26 height 5
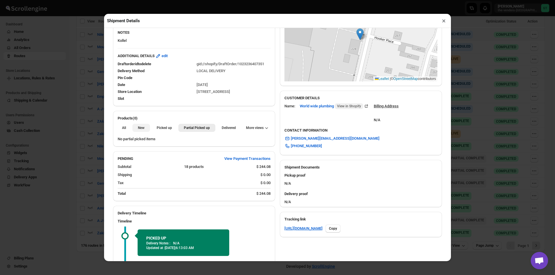
click at [142, 129] on span "New" at bounding box center [141, 128] width 7 height 5
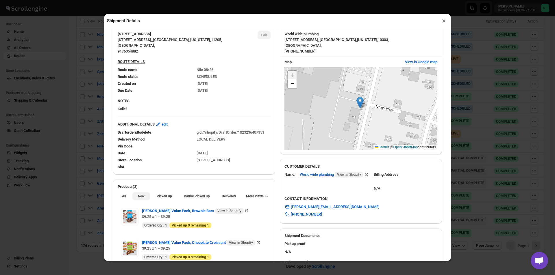
scroll to position [0, 0]
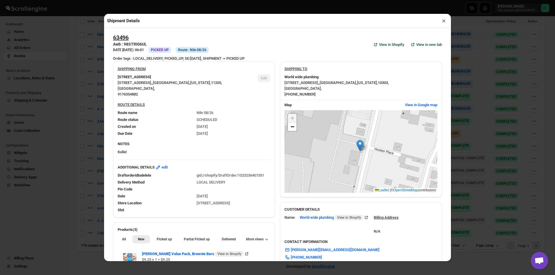
click at [445, 20] on button "×" at bounding box center [444, 21] width 8 height 8
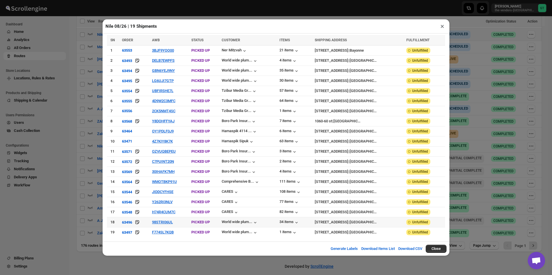
click at [138, 221] on icon at bounding box center [137, 223] width 6 height 6
click at [165, 230] on button "F774SL7KQB" at bounding box center [163, 232] width 22 height 4
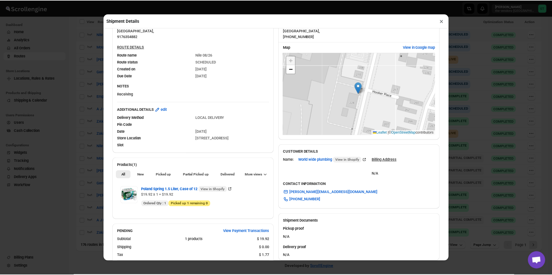
scroll to position [87, 0]
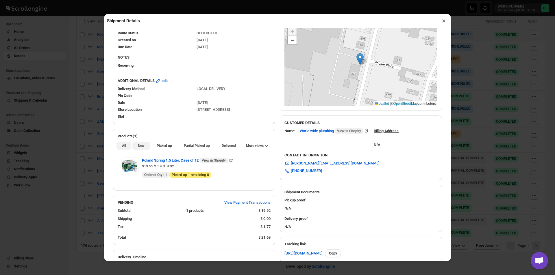
click at [142, 147] on span "New" at bounding box center [141, 146] width 7 height 5
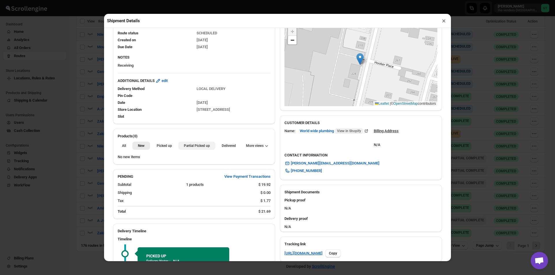
click at [196, 147] on span "Partial Picked up" at bounding box center [197, 146] width 26 height 5
click at [442, 23] on button "×" at bounding box center [444, 21] width 8 height 8
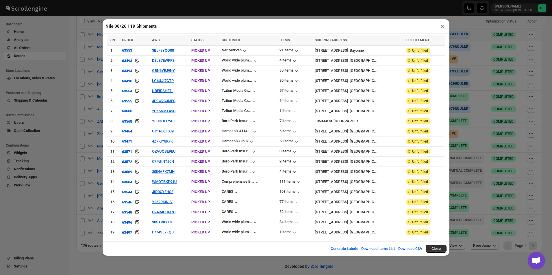
click at [440, 30] on button "×" at bounding box center [442, 26] width 8 height 8
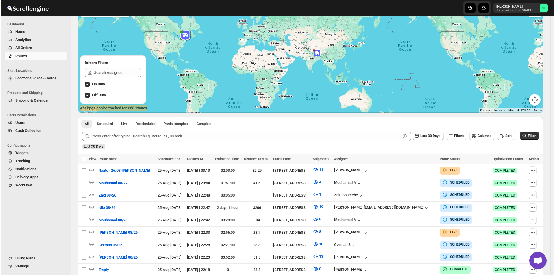
scroll to position [169, 0]
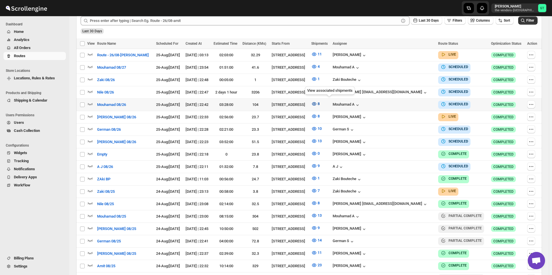
click at [317, 101] on icon "button" at bounding box center [314, 104] width 6 height 6
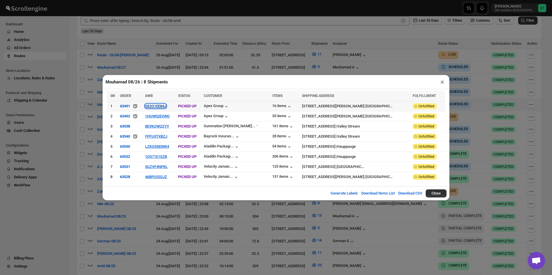
click at [166, 105] on button "SE2O1EE84J" at bounding box center [155, 106] width 21 height 4
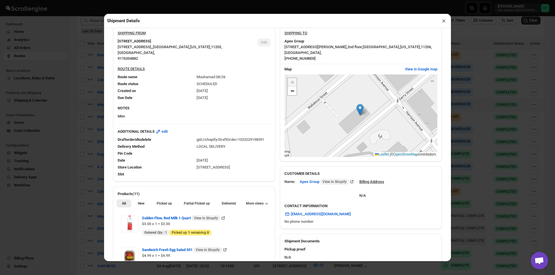
scroll to position [173, 0]
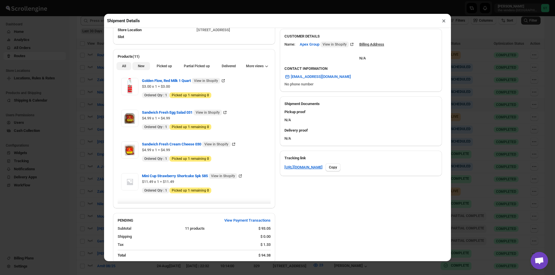
click at [137, 65] on button "New" at bounding box center [140, 66] width 17 height 8
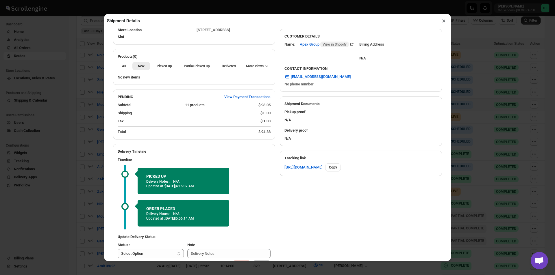
click at [189, 63] on li "Partial Picked up" at bounding box center [196, 66] width 37 height 8
click at [196, 66] on span "Partial Picked up" at bounding box center [197, 66] width 26 height 5
click at [444, 23] on button "×" at bounding box center [444, 21] width 8 height 8
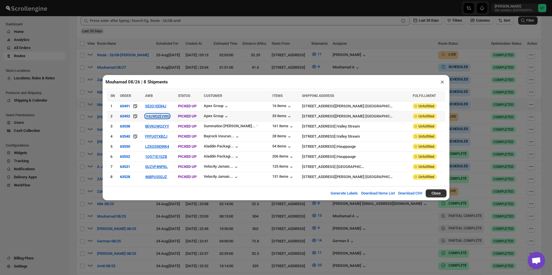
click at [155, 118] on button "1HUW02EVWO" at bounding box center [157, 116] width 25 height 4
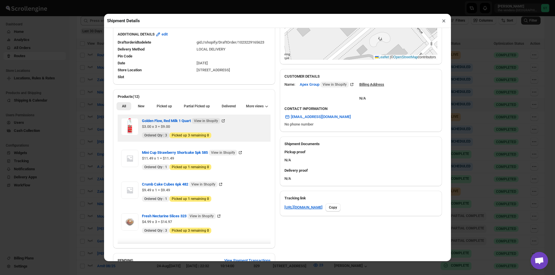
scroll to position [144, 0]
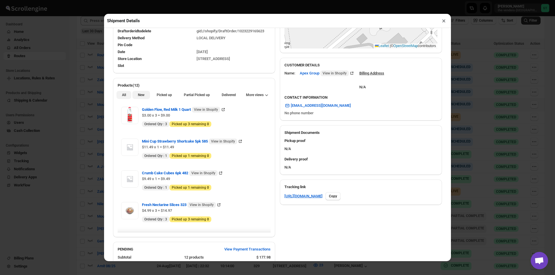
click at [140, 97] on span "New" at bounding box center [141, 95] width 7 height 5
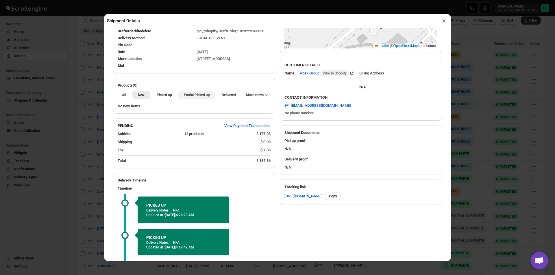
click at [197, 97] on span "Partial Picked up" at bounding box center [197, 95] width 26 height 5
click at [445, 22] on button "×" at bounding box center [444, 21] width 8 height 8
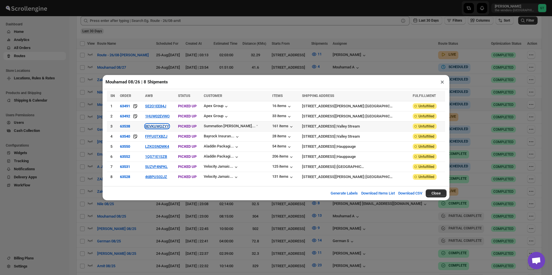
click at [157, 128] on button "8EVKUWQZYY" at bounding box center [157, 126] width 24 height 4
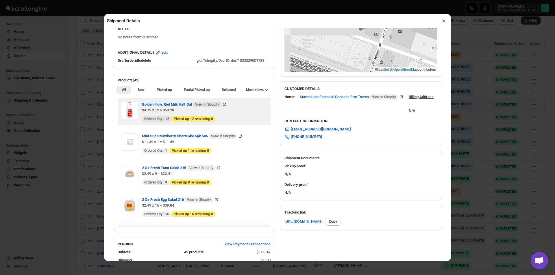
scroll to position [116, 0]
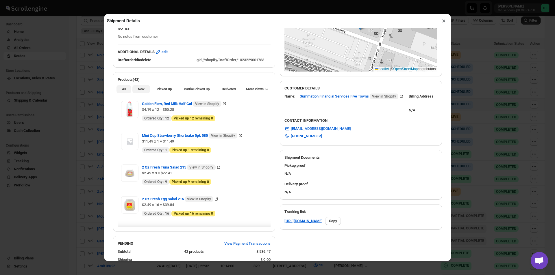
click at [147, 92] on button "New" at bounding box center [140, 89] width 17 height 8
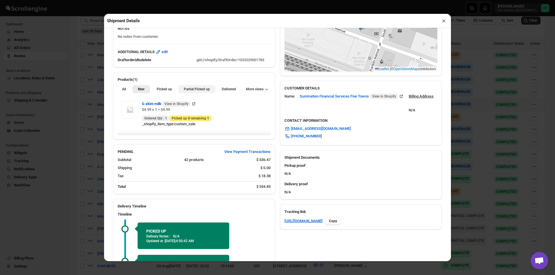
click at [197, 93] on button "Partial Picked up" at bounding box center [196, 89] width 37 height 8
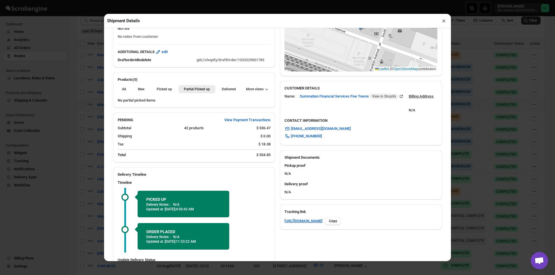
click at [446, 21] on button "×" at bounding box center [444, 21] width 8 height 8
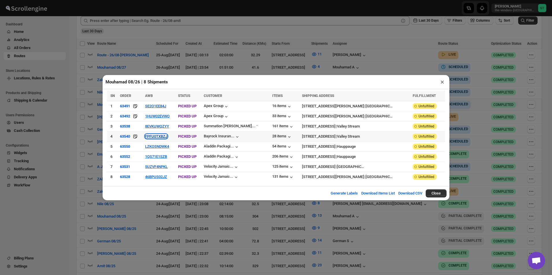
click at [164, 137] on button "FPFU0TXBZJ" at bounding box center [156, 136] width 22 height 4
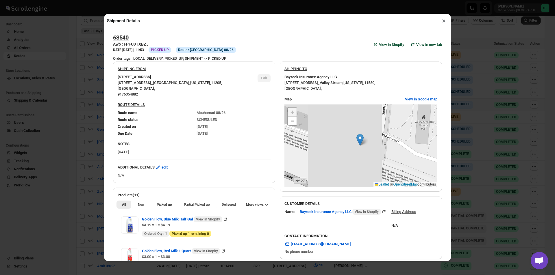
scroll to position [144, 0]
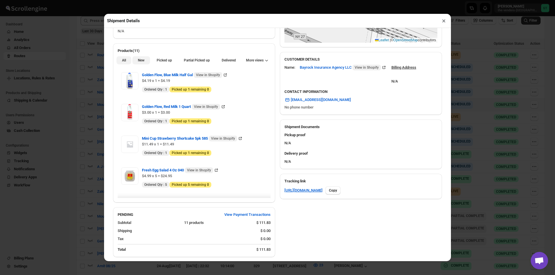
click at [135, 60] on button "New" at bounding box center [140, 60] width 17 height 8
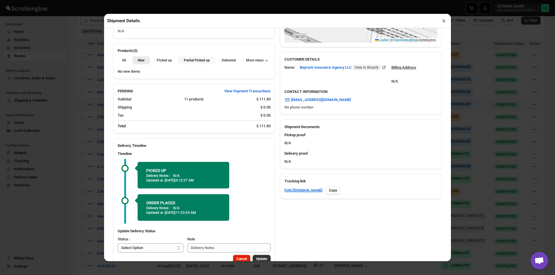
drag, startPoint x: 194, startPoint y: 65, endPoint x: 210, endPoint y: 63, distance: 16.3
click at [194, 64] on button "Partial Picked up" at bounding box center [196, 60] width 37 height 8
click at [446, 23] on button "×" at bounding box center [444, 21] width 8 height 8
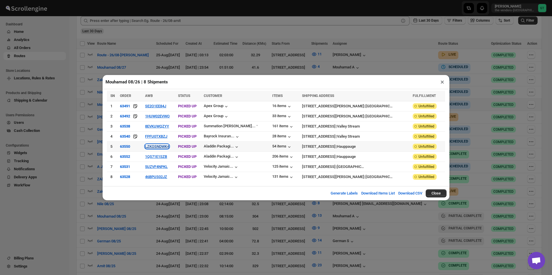
click at [161, 148] on button "LZKOSNDWK4" at bounding box center [157, 146] width 24 height 4
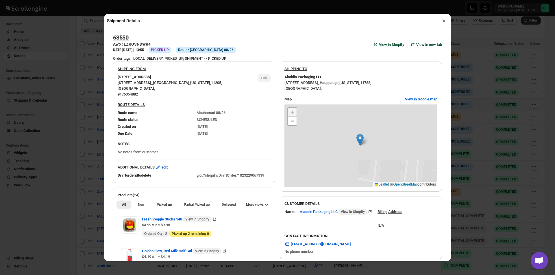
scroll to position [160, 0]
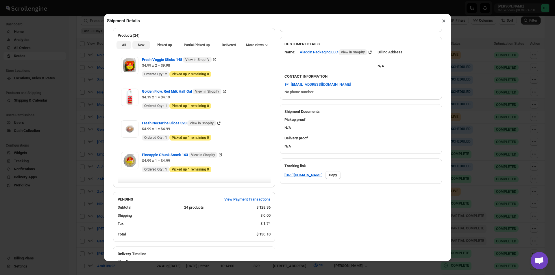
click at [138, 47] on span "New" at bounding box center [141, 45] width 7 height 5
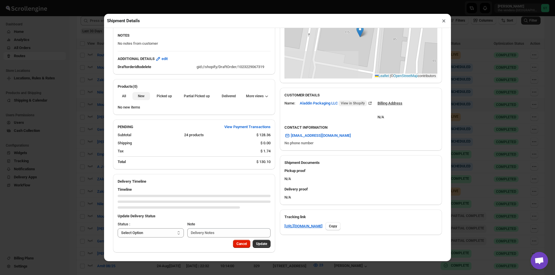
scroll to position [110, 0]
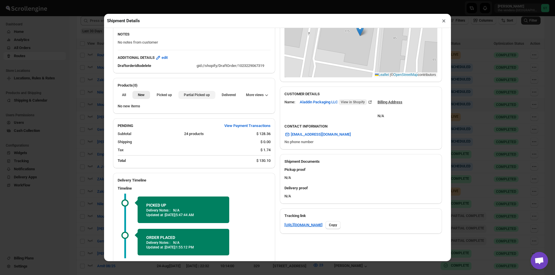
click at [199, 96] on span "Partial Picked up" at bounding box center [197, 95] width 26 height 5
click at [444, 22] on button "×" at bounding box center [444, 21] width 8 height 8
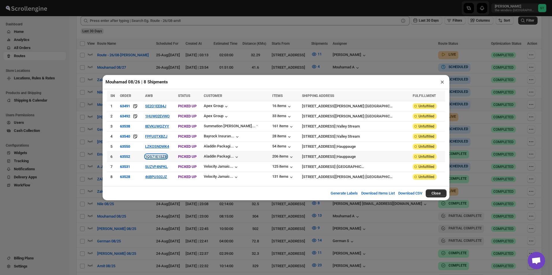
click at [160, 156] on button "1QS71E1SZB" at bounding box center [156, 157] width 22 height 4
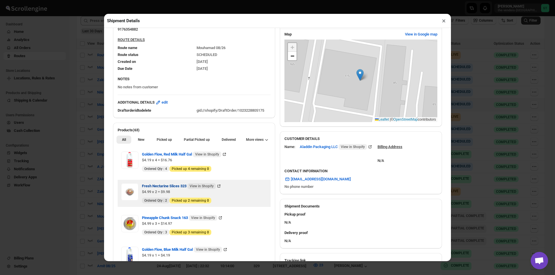
scroll to position [87, 0]
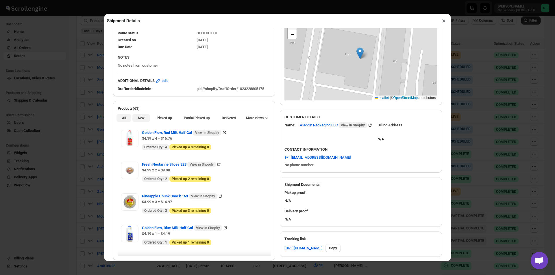
click at [140, 117] on span "New" at bounding box center [141, 118] width 7 height 5
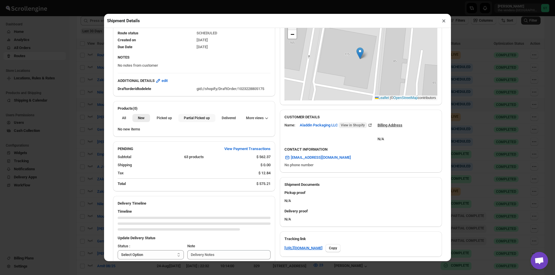
drag, startPoint x: 198, startPoint y: 118, endPoint x: 205, endPoint y: 117, distance: 7.0
click at [198, 118] on span "Partial Picked up" at bounding box center [197, 118] width 26 height 5
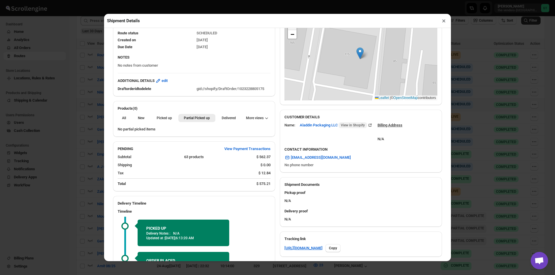
click at [443, 22] on button "×" at bounding box center [444, 21] width 8 height 8
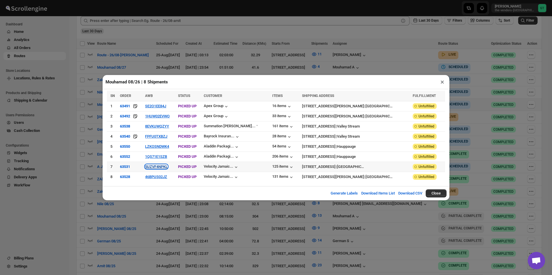
click at [159, 168] on button "5UZVF4NPKL" at bounding box center [156, 167] width 23 height 4
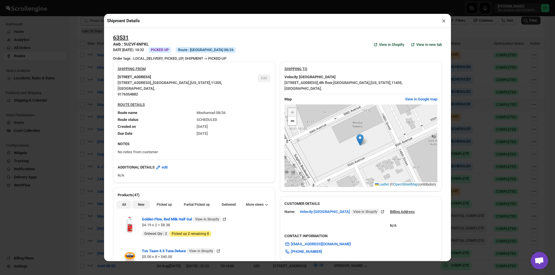
click at [138, 205] on span "New" at bounding box center [141, 205] width 7 height 5
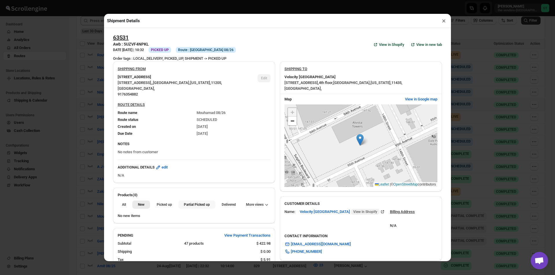
drag, startPoint x: 183, startPoint y: 205, endPoint x: 188, endPoint y: 205, distance: 4.3
click at [184, 205] on span "Partial Picked up" at bounding box center [197, 205] width 26 height 5
click at [442, 20] on button "×" at bounding box center [444, 21] width 8 height 8
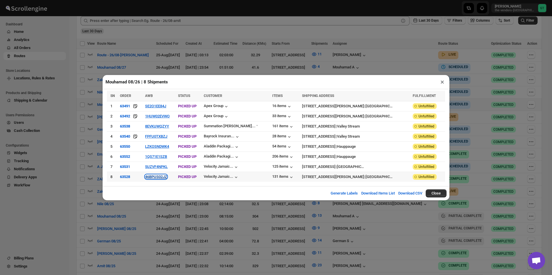
click at [161, 175] on button "46BPUS02JZ" at bounding box center [156, 177] width 22 height 4
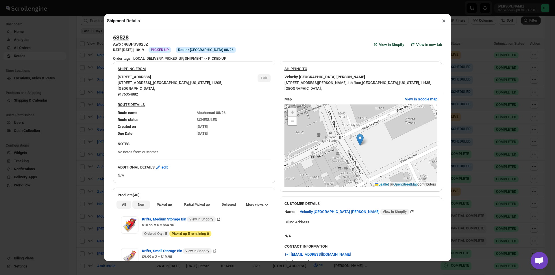
click at [144, 205] on button "New" at bounding box center [140, 205] width 17 height 8
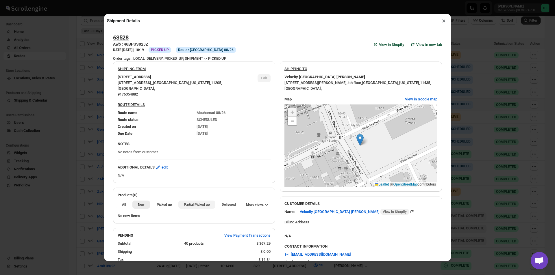
click at [186, 207] on span "Partial Picked up" at bounding box center [197, 205] width 26 height 5
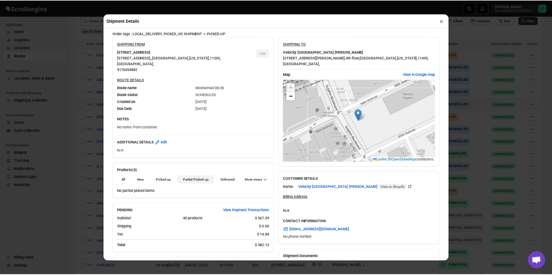
scroll to position [161, 0]
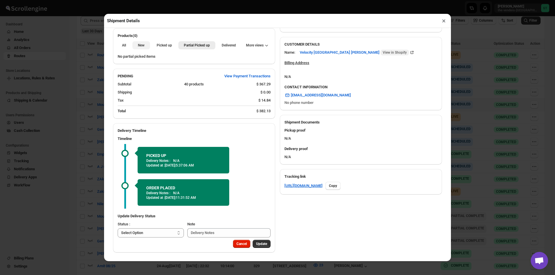
click at [138, 42] on button "New" at bounding box center [140, 45] width 17 height 8
click at [445, 23] on button "×" at bounding box center [444, 21] width 8 height 8
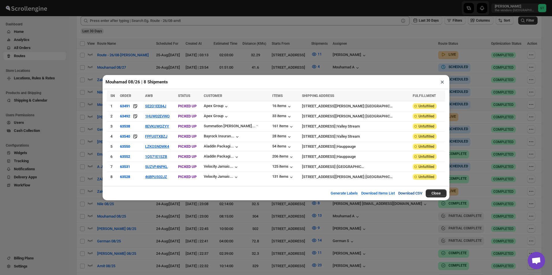
click at [405, 190] on button "Download CSV" at bounding box center [410, 194] width 31 height 12
click at [439, 82] on button "×" at bounding box center [442, 82] width 8 height 8
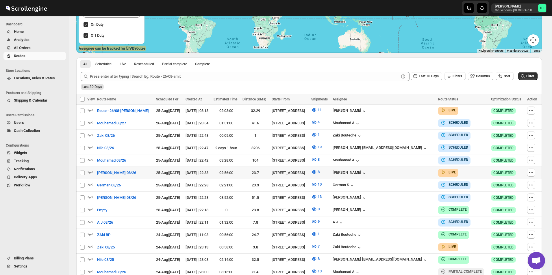
scroll to position [169, 0]
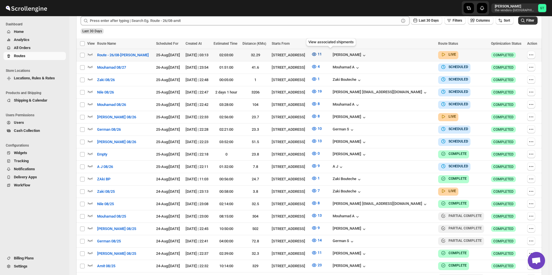
click at [317, 53] on icon "button" at bounding box center [314, 54] width 6 height 6
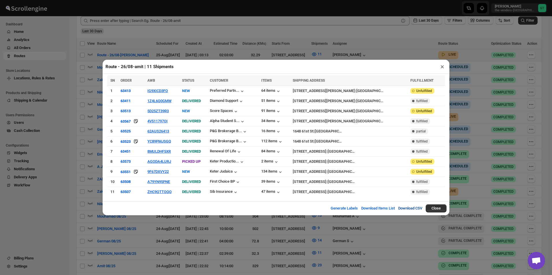
click at [411, 207] on button "Download CSV" at bounding box center [410, 209] width 31 height 12
click at [444, 68] on button "×" at bounding box center [442, 67] width 8 height 8
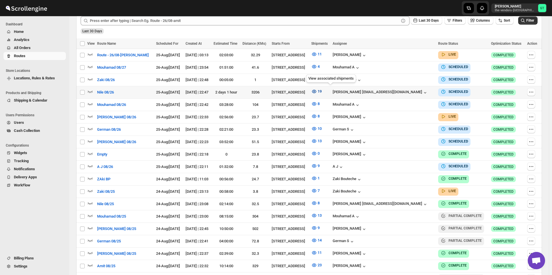
click at [317, 91] on icon "button" at bounding box center [314, 92] width 6 height 6
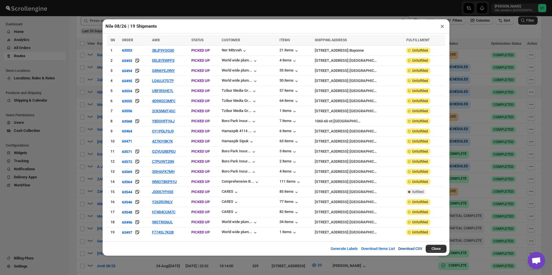
click at [416, 247] on button "Download CSV" at bounding box center [410, 249] width 31 height 12
drag, startPoint x: 443, startPoint y: 30, endPoint x: 442, endPoint y: 37, distance: 6.7
click at [443, 30] on button "×" at bounding box center [442, 26] width 8 height 8
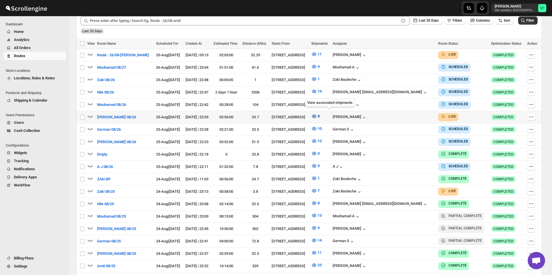
click at [317, 114] on icon "button" at bounding box center [314, 117] width 6 height 6
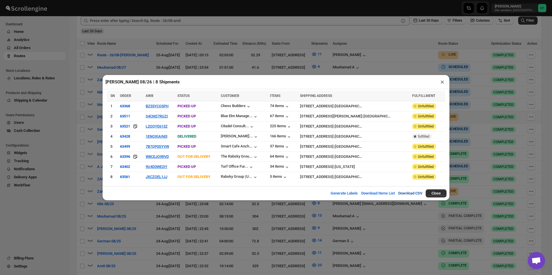
click at [414, 192] on button "Download CSV" at bounding box center [410, 194] width 31 height 12
click at [441, 81] on button "×" at bounding box center [442, 82] width 8 height 8
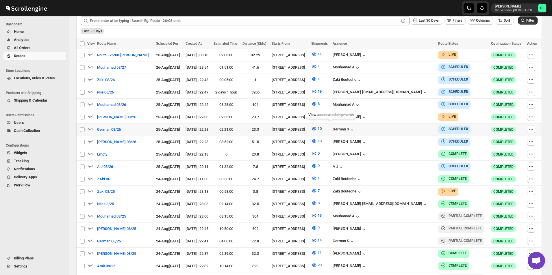
click at [317, 128] on icon "button" at bounding box center [314, 129] width 6 height 6
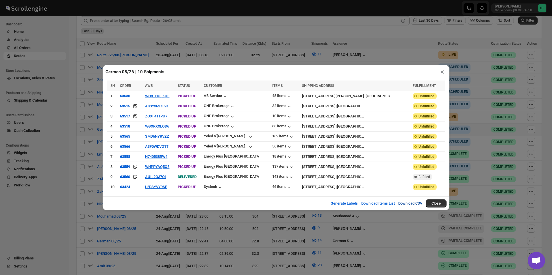
click at [408, 202] on button "Download CSV" at bounding box center [410, 204] width 31 height 12
click at [443, 74] on button "×" at bounding box center [442, 72] width 8 height 8
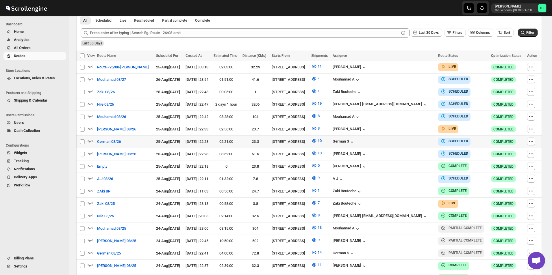
scroll to position [202, 0]
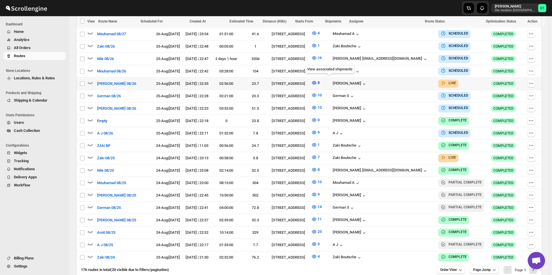
click at [317, 80] on icon "button" at bounding box center [314, 83] width 6 height 6
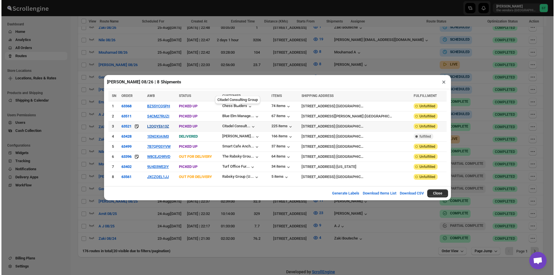
scroll to position [227, 0]
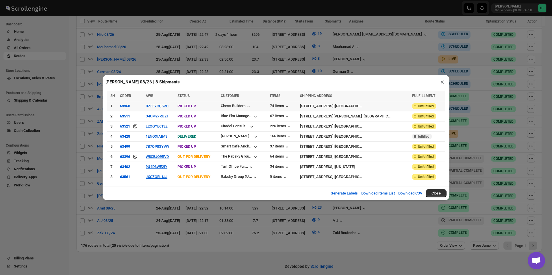
click at [156, 111] on td "BZ55YCQ5PH" at bounding box center [160, 106] width 32 height 10
click at [156, 108] on button "BZ55YCQ5PH" at bounding box center [157, 106] width 23 height 4
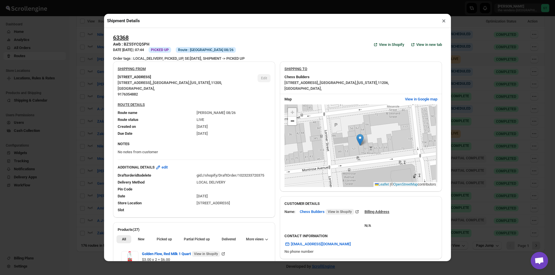
scroll to position [144, 0]
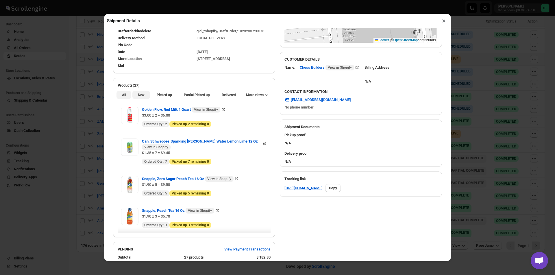
click at [144, 95] on span "New" at bounding box center [141, 95] width 7 height 5
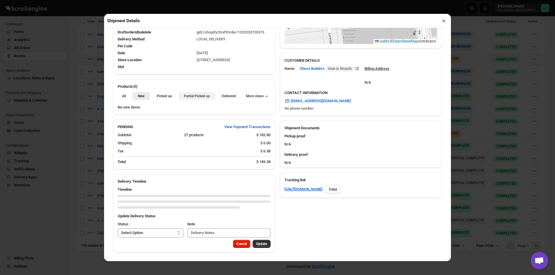
click at [194, 97] on span "Partial Picked up" at bounding box center [197, 96] width 26 height 5
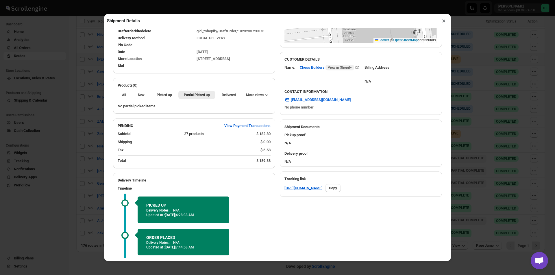
click at [444, 23] on button "×" at bounding box center [444, 21] width 8 height 8
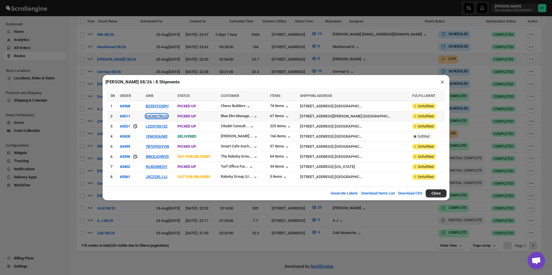
click at [151, 117] on button "S4CM27RUZI" at bounding box center [157, 116] width 22 height 4
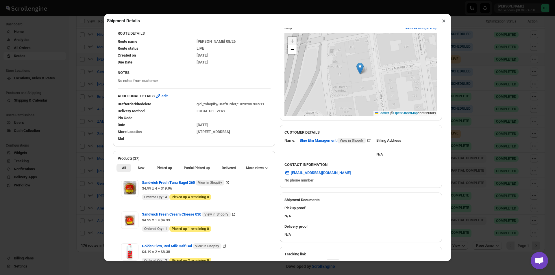
scroll to position [116, 0]
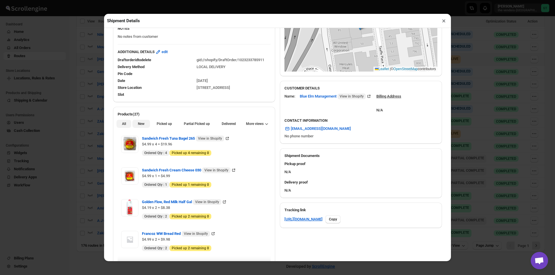
drag, startPoint x: 140, startPoint y: 127, endPoint x: 148, endPoint y: 125, distance: 8.1
click at [140, 127] on button "New" at bounding box center [140, 124] width 17 height 8
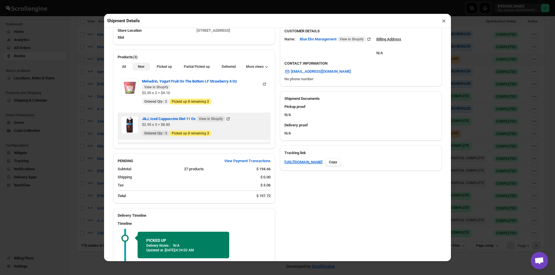
scroll to position [173, 0]
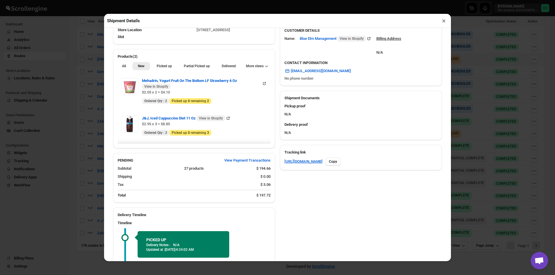
click at [442, 21] on button "×" at bounding box center [444, 21] width 8 height 8
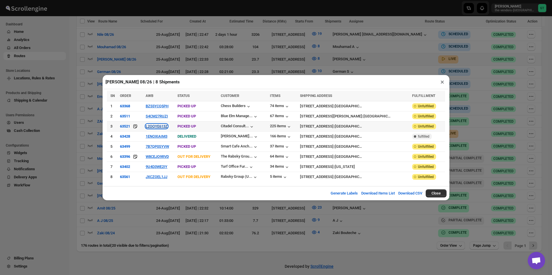
click at [155, 127] on button "L2OQYE613Z" at bounding box center [157, 126] width 22 height 4
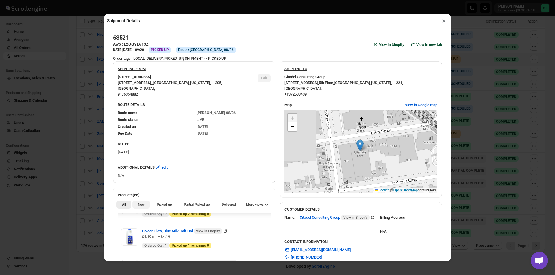
scroll to position [29, 0]
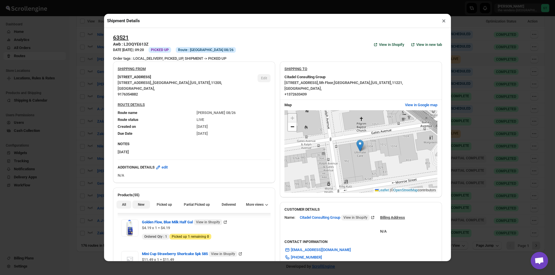
click at [142, 207] on span "New" at bounding box center [141, 205] width 7 height 5
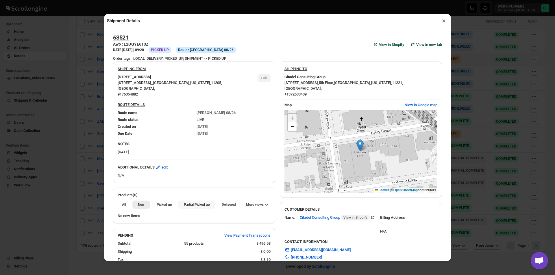
drag, startPoint x: 185, startPoint y: 206, endPoint x: 204, endPoint y: 195, distance: 22.0
click at [185, 206] on span "Partial Picked up" at bounding box center [197, 205] width 26 height 5
click at [440, 24] on button "×" at bounding box center [444, 21] width 8 height 8
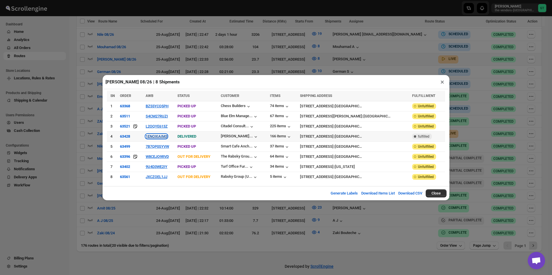
click at [164, 138] on button "1ENOXIAIM3" at bounding box center [157, 136] width 22 height 4
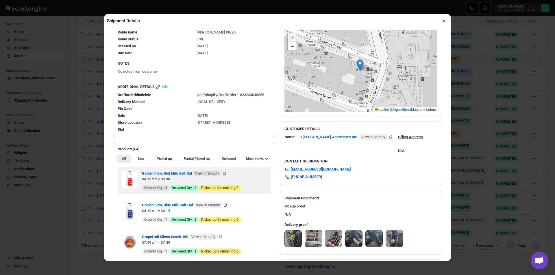
scroll to position [87, 0]
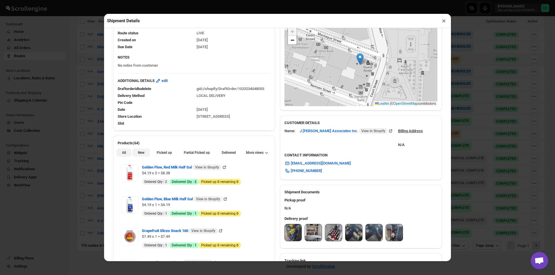
click at [140, 151] on button "New" at bounding box center [140, 153] width 17 height 8
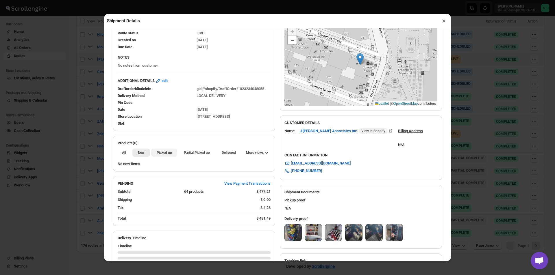
click at [172, 153] on button "Picked up" at bounding box center [164, 153] width 26 height 8
click at [196, 153] on span "Partial Picked up" at bounding box center [197, 153] width 26 height 5
click at [443, 20] on button "×" at bounding box center [444, 21] width 8 height 8
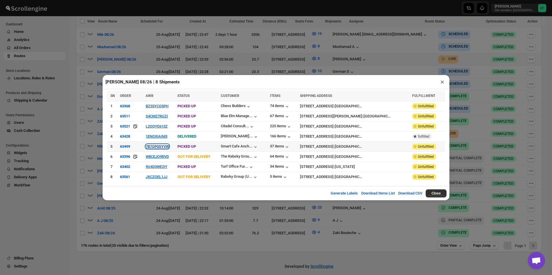
click at [157, 147] on button "7B7QP0SYVW" at bounding box center [157, 146] width 23 height 4
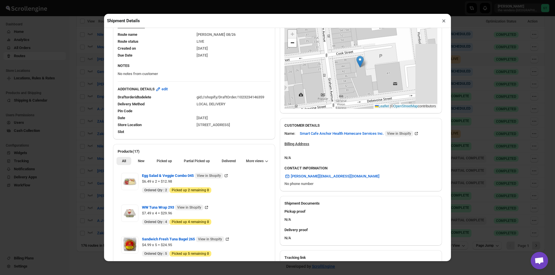
scroll to position [116, 0]
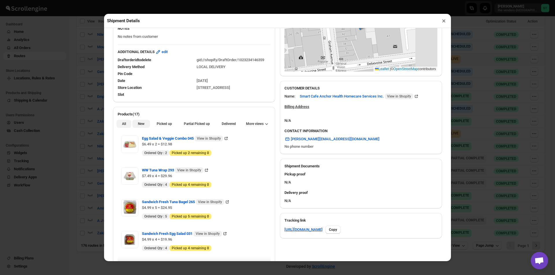
click at [145, 126] on button "New" at bounding box center [140, 124] width 17 height 8
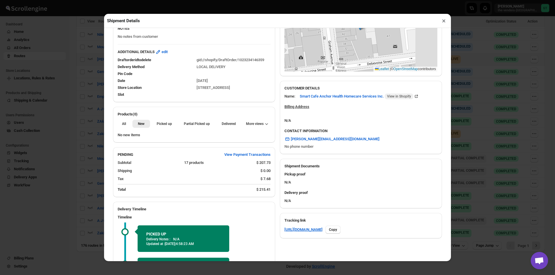
click at [188, 120] on div "All New Picked up Partial Picked up Partial delivered Delivered Returned More v…" at bounding box center [194, 123] width 162 height 13
click at [189, 124] on span "Partial Picked up" at bounding box center [197, 124] width 26 height 5
click at [442, 18] on button "×" at bounding box center [444, 21] width 8 height 8
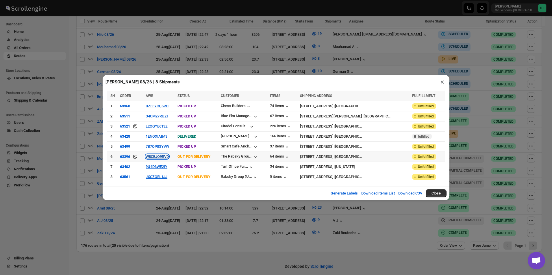
click at [157, 155] on button "W8CEJO9RVD" at bounding box center [157, 157] width 23 height 4
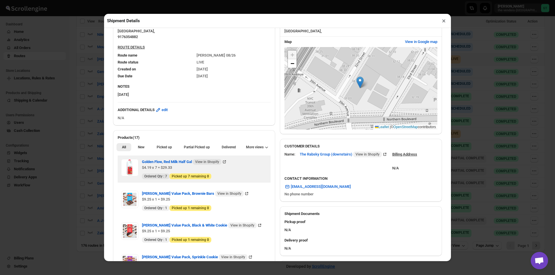
scroll to position [58, 0]
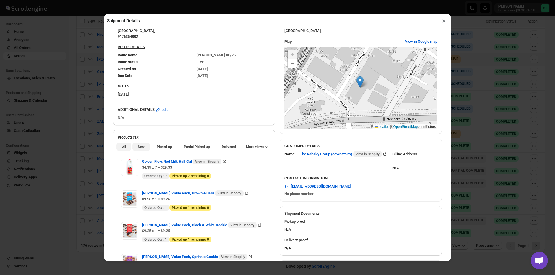
drag, startPoint x: 137, startPoint y: 149, endPoint x: 147, endPoint y: 150, distance: 10.5
click at [138, 149] on span "New" at bounding box center [141, 147] width 7 height 5
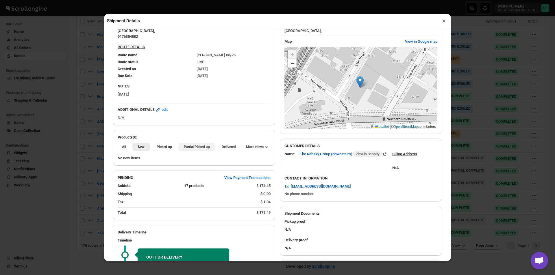
click at [188, 151] on button "Partial Picked up" at bounding box center [196, 147] width 37 height 8
click at [445, 21] on button "×" at bounding box center [444, 21] width 8 height 8
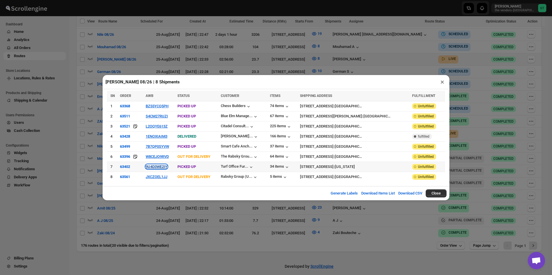
click at [156, 167] on button "9U4D3WE2IY" at bounding box center [157, 167] width 22 height 4
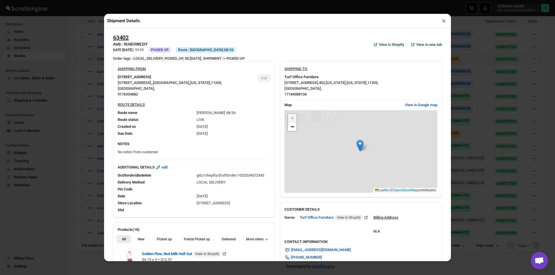
scroll to position [173, 0]
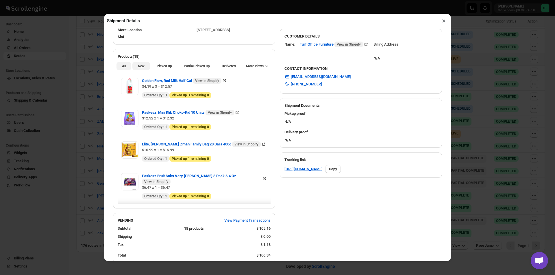
click at [139, 63] on button "New" at bounding box center [140, 66] width 17 height 8
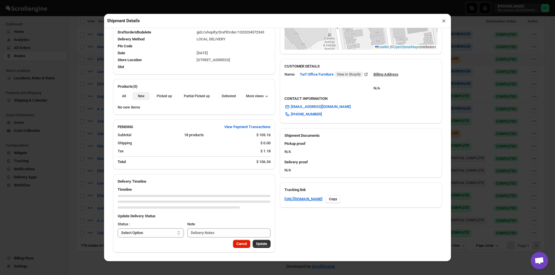
scroll to position [144, 0]
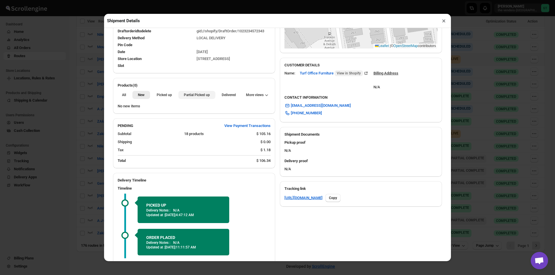
click at [189, 97] on span "Partial Picked up" at bounding box center [197, 95] width 26 height 5
click at [443, 22] on button "×" at bounding box center [444, 21] width 8 height 8
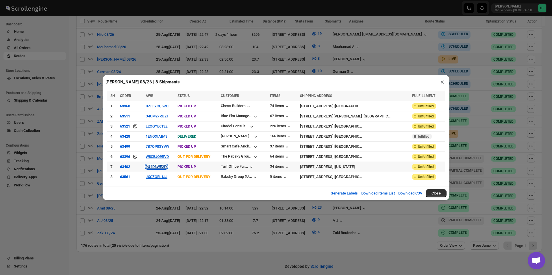
click at [158, 165] on button "9U4D3WE2IY" at bounding box center [157, 167] width 22 height 4
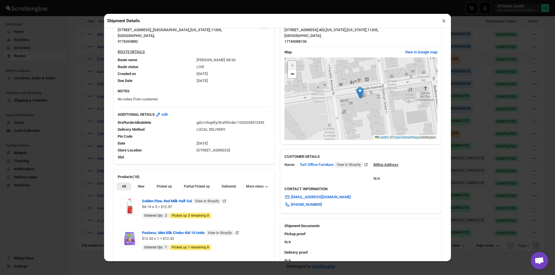
scroll to position [87, 0]
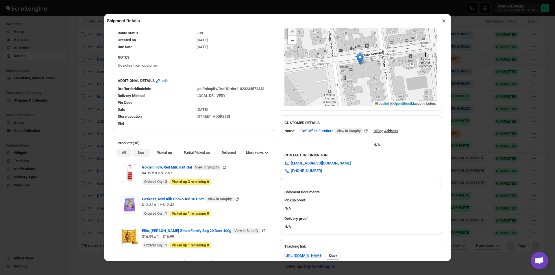
click at [145, 156] on button "New" at bounding box center [140, 153] width 17 height 8
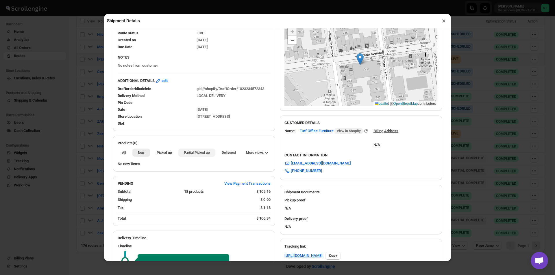
click at [179, 150] on button "Partial Picked up" at bounding box center [196, 153] width 37 height 8
click at [446, 22] on button "×" at bounding box center [444, 21] width 8 height 8
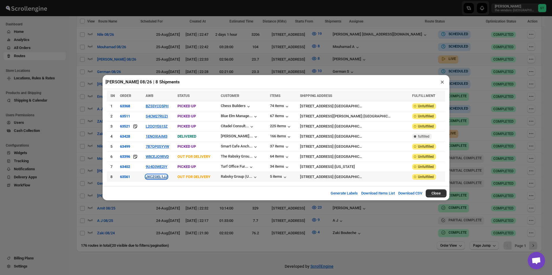
click at [158, 177] on button "JXCZOEL1JJ" at bounding box center [157, 177] width 22 height 4
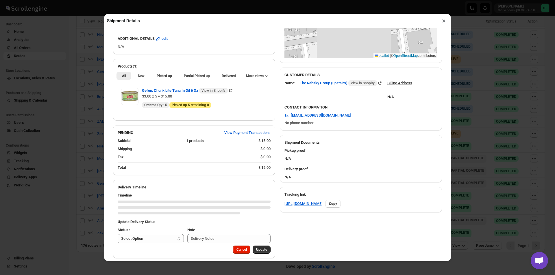
scroll to position [136, 0]
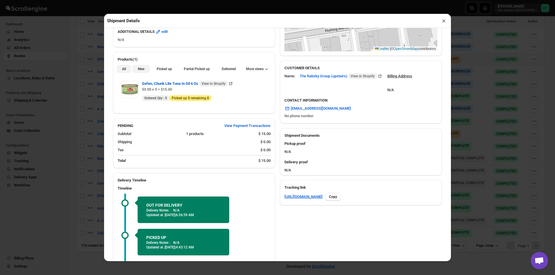
click at [135, 69] on button "New" at bounding box center [140, 69] width 17 height 8
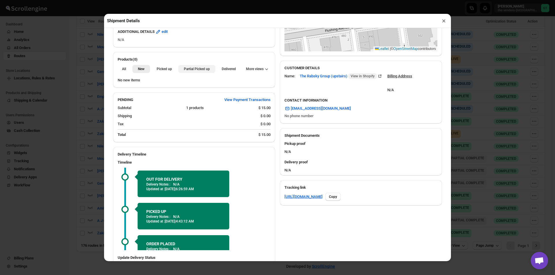
click at [194, 70] on span "Partial Picked up" at bounding box center [197, 69] width 26 height 5
click at [444, 19] on button "×" at bounding box center [444, 21] width 8 height 8
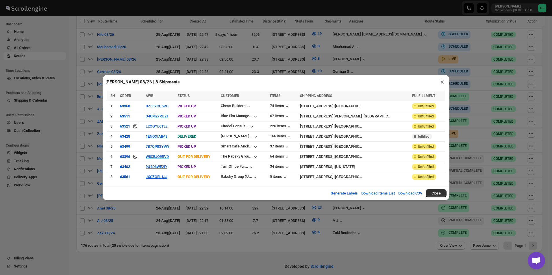
click at [442, 84] on button "×" at bounding box center [442, 82] width 8 height 8
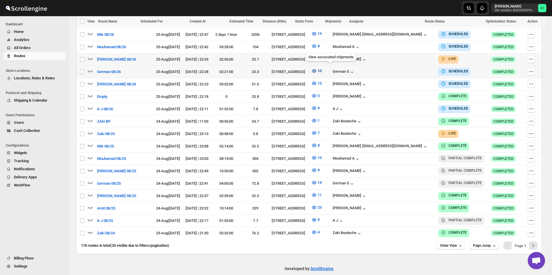
click at [317, 69] on icon "button" at bounding box center [314, 71] width 6 height 6
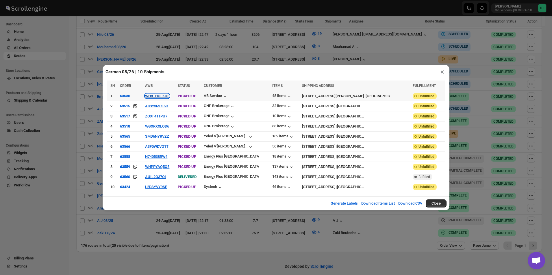
click at [169, 98] on button "WH8THOLKUF" at bounding box center [157, 96] width 24 height 4
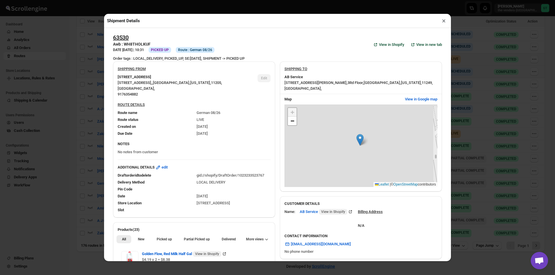
scroll to position [58, 0]
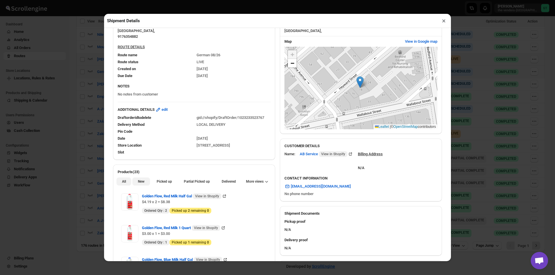
click at [144, 183] on button "New" at bounding box center [140, 182] width 17 height 8
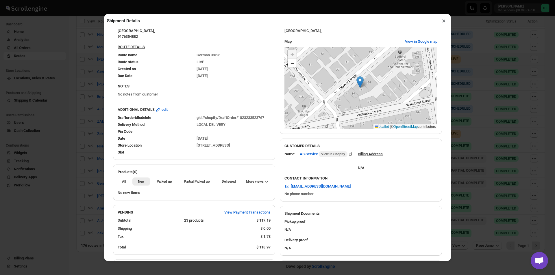
click at [212, 179] on li "Partial Picked up" at bounding box center [196, 181] width 37 height 8
drag, startPoint x: 203, startPoint y: 184, endPoint x: 219, endPoint y: 177, distance: 17.5
click at [207, 181] on span "Partial Picked up" at bounding box center [197, 181] width 26 height 5
drag, startPoint x: 445, startPoint y: 21, endPoint x: 403, endPoint y: 34, distance: 44.0
click at [445, 21] on button "×" at bounding box center [444, 21] width 8 height 8
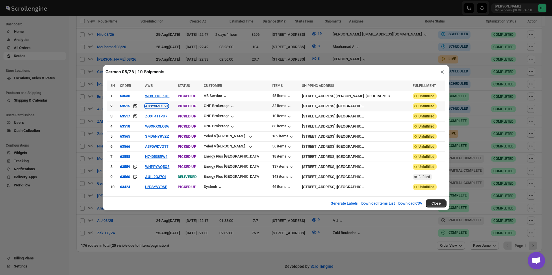
click at [168, 108] on button "A8S23MCL6O" at bounding box center [156, 106] width 23 height 4
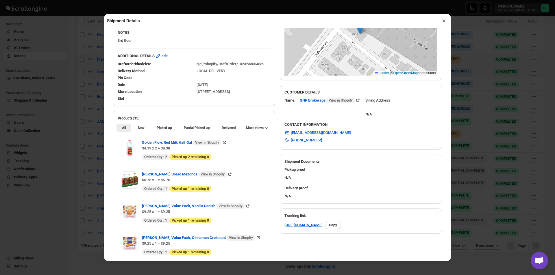
scroll to position [116, 0]
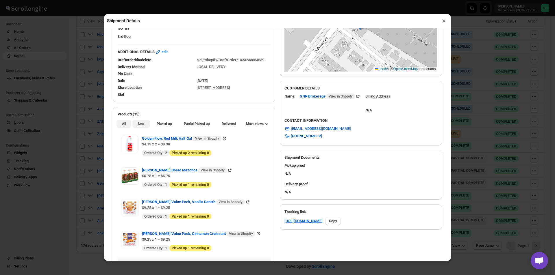
click at [142, 126] on span "New" at bounding box center [141, 124] width 7 height 5
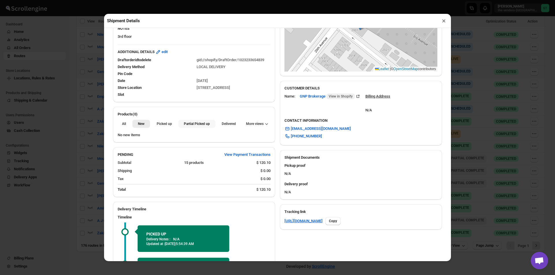
drag, startPoint x: 184, startPoint y: 126, endPoint x: 193, endPoint y: 125, distance: 9.6
click at [184, 126] on span "Partial Picked up" at bounding box center [197, 124] width 26 height 5
click at [441, 23] on button "×" at bounding box center [444, 21] width 8 height 8
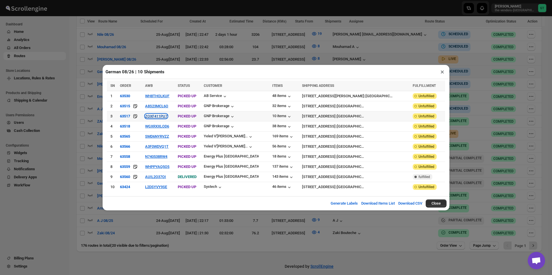
click at [162, 118] on button "ZOXF411PU7" at bounding box center [156, 116] width 22 height 4
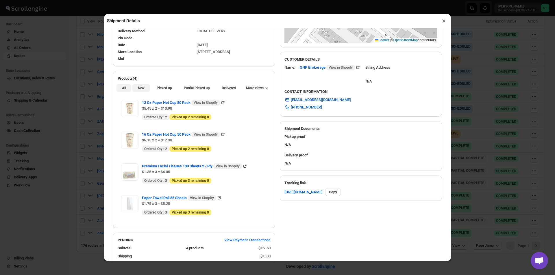
drag, startPoint x: 140, startPoint y: 89, endPoint x: 174, endPoint y: 86, distance: 34.2
click at [140, 89] on span "New" at bounding box center [141, 88] width 7 height 5
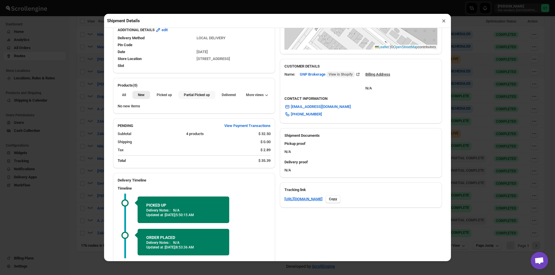
drag, startPoint x: 198, startPoint y: 97, endPoint x: 202, endPoint y: 95, distance: 3.9
click at [199, 97] on span "Partial Picked up" at bounding box center [197, 95] width 26 height 5
click at [446, 24] on button "×" at bounding box center [444, 21] width 8 height 8
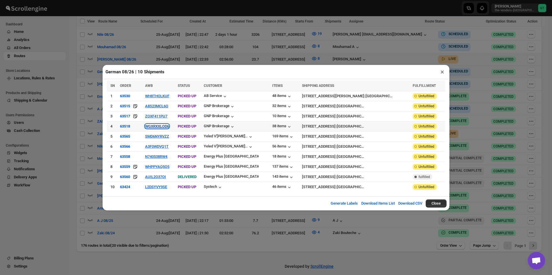
click at [163, 127] on button "WGXRXXLOD6" at bounding box center [157, 126] width 24 height 4
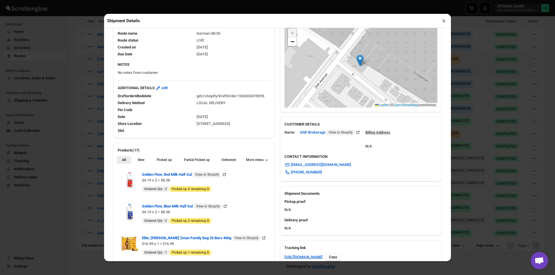
scroll to position [87, 0]
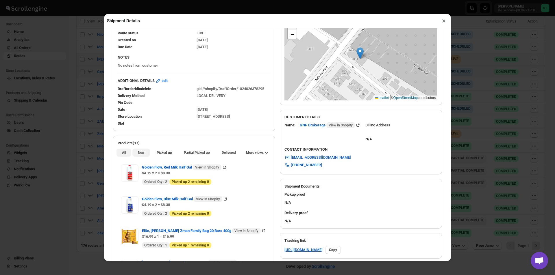
click at [144, 155] on button "New" at bounding box center [140, 153] width 17 height 8
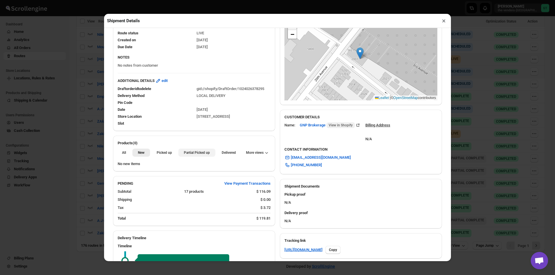
click at [192, 155] on span "Partial Picked up" at bounding box center [197, 153] width 26 height 5
click at [444, 23] on button "×" at bounding box center [444, 21] width 8 height 8
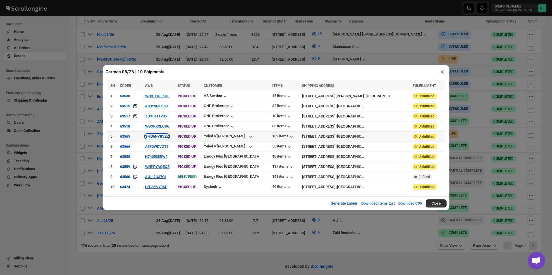
click at [169, 139] on button "SMD6NYRVZZ" at bounding box center [157, 136] width 24 height 4
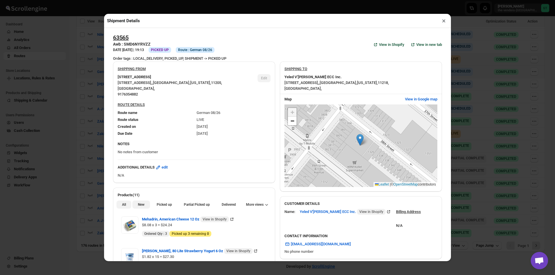
click at [133, 207] on button "New" at bounding box center [140, 205] width 17 height 8
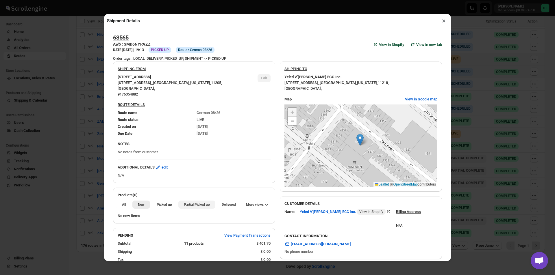
click at [184, 205] on span "Partial Picked up" at bounding box center [197, 205] width 26 height 5
click at [444, 18] on button "×" at bounding box center [444, 21] width 8 height 8
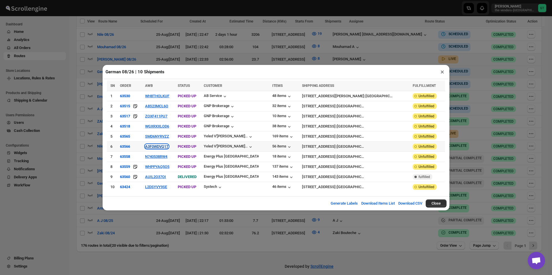
click at [168, 148] on button "A3F0WDVQ1T" at bounding box center [156, 146] width 23 height 4
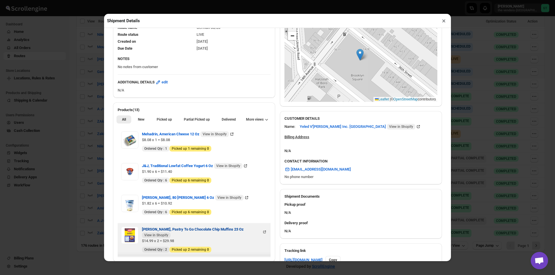
scroll to position [144, 0]
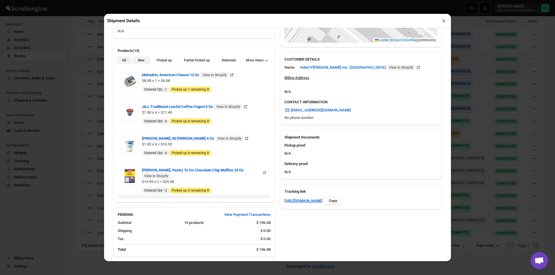
click at [140, 62] on span "New" at bounding box center [141, 60] width 7 height 5
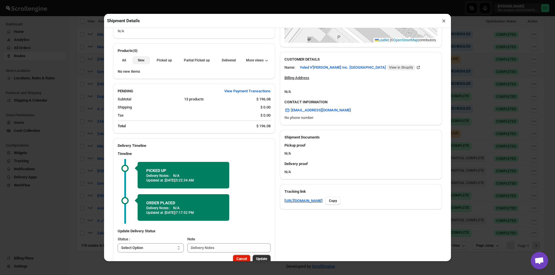
scroll to position [110, 0]
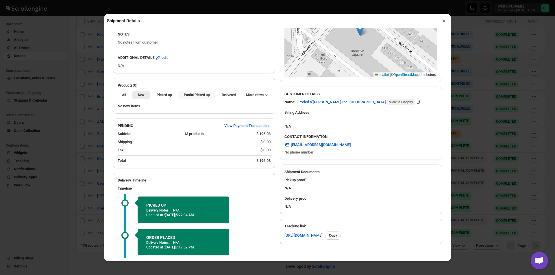
drag, startPoint x: 193, startPoint y: 94, endPoint x: 253, endPoint y: 81, distance: 61.8
click at [194, 94] on span "Partial Picked up" at bounding box center [197, 95] width 26 height 5
click at [444, 21] on button "×" at bounding box center [444, 21] width 8 height 8
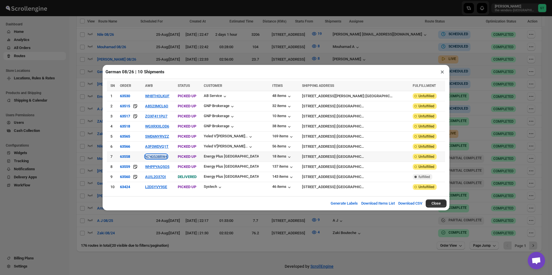
click at [164, 158] on button "N740538RW4" at bounding box center [156, 157] width 22 height 4
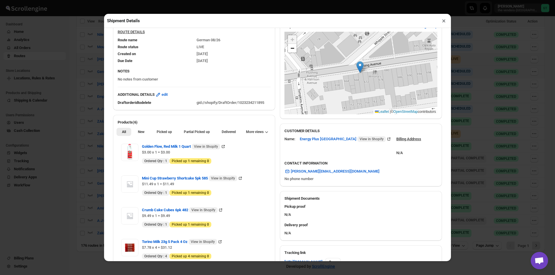
scroll to position [144, 0]
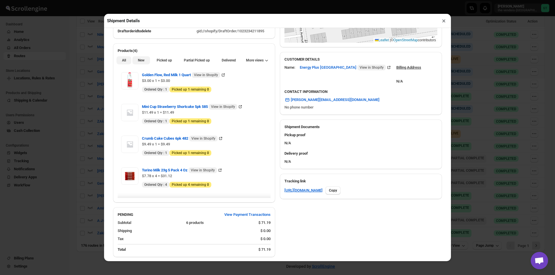
click at [142, 62] on span "New" at bounding box center [141, 60] width 7 height 5
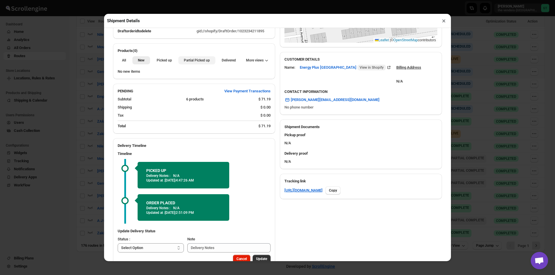
click at [194, 62] on span "Partial Picked up" at bounding box center [197, 60] width 26 height 5
click at [444, 23] on button "×" at bounding box center [444, 21] width 8 height 8
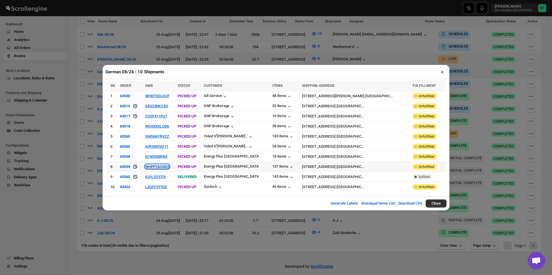
click at [169, 168] on button "WHPPYAQ5O5" at bounding box center [157, 167] width 24 height 4
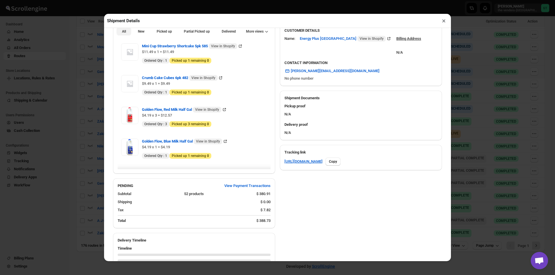
click at [141, 36] on button "New" at bounding box center [140, 31] width 17 height 8
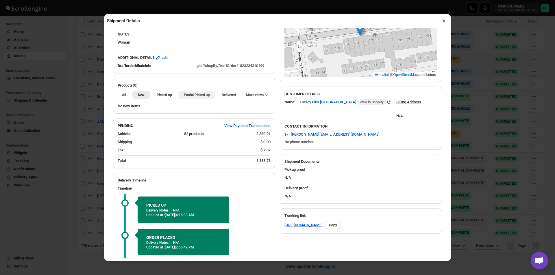
click at [199, 97] on span "Partial Picked up" at bounding box center [197, 95] width 26 height 5
click at [446, 25] on button "×" at bounding box center [444, 21] width 8 height 8
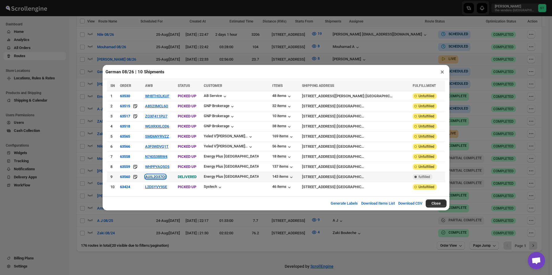
click at [158, 176] on button "AUIL2O37OI" at bounding box center [155, 177] width 21 height 4
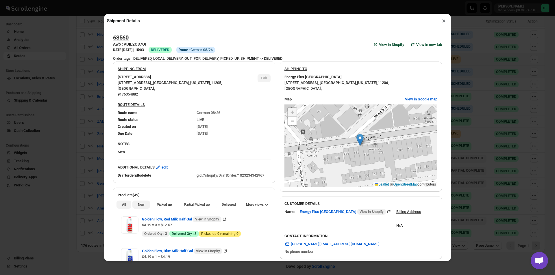
click at [142, 206] on span "New" at bounding box center [141, 205] width 7 height 5
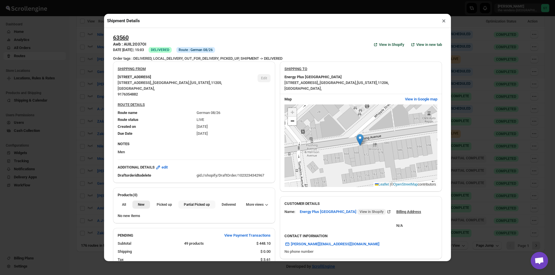
drag, startPoint x: 201, startPoint y: 206, endPoint x: 218, endPoint y: 186, distance: 26.5
click at [201, 205] on span "Partial Picked up" at bounding box center [197, 205] width 26 height 5
click at [444, 23] on button "×" at bounding box center [444, 21] width 8 height 8
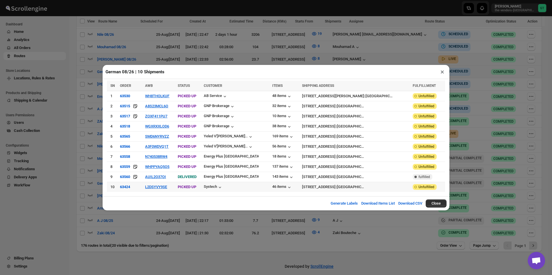
click at [161, 182] on td "L2DSYVY9SE" at bounding box center [159, 187] width 32 height 10
click at [158, 186] on button "L2DSYVY9SE" at bounding box center [156, 187] width 22 height 4
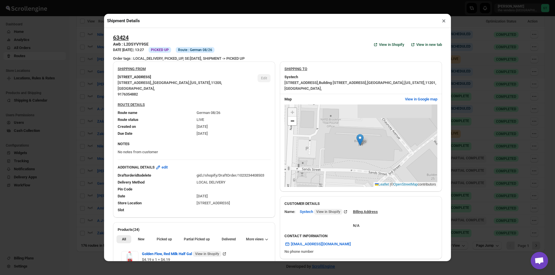
scroll to position [144, 0]
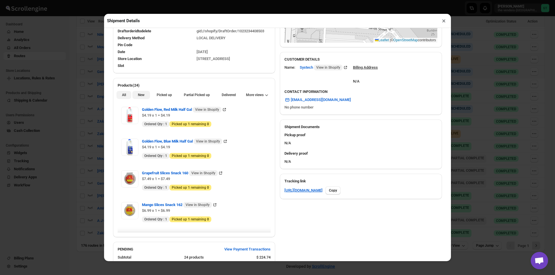
click at [139, 92] on button "New" at bounding box center [140, 95] width 17 height 8
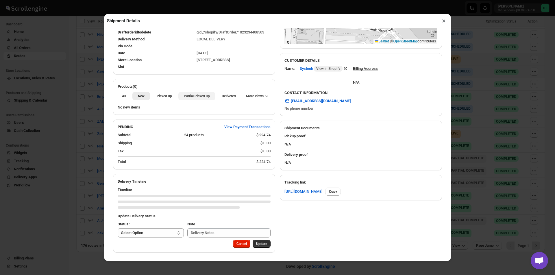
click at [200, 92] on button "Partial Picked up" at bounding box center [196, 96] width 37 height 8
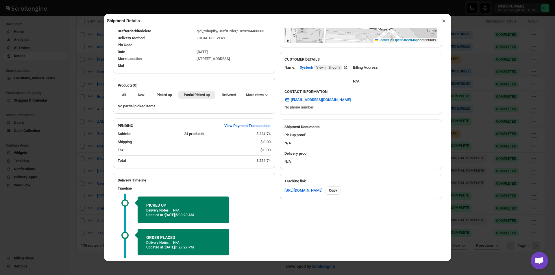
click at [442, 21] on button "×" at bounding box center [444, 21] width 8 height 8
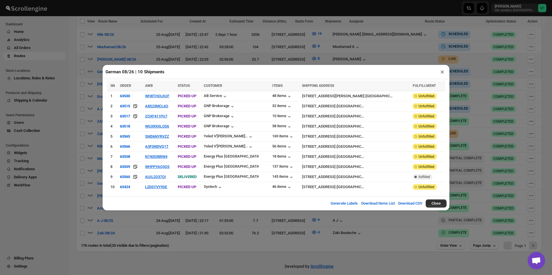
click at [441, 76] on button "×" at bounding box center [442, 72] width 8 height 8
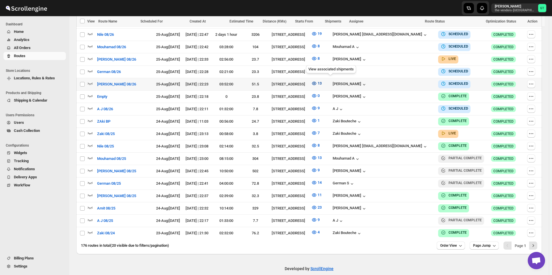
click at [317, 81] on icon "button" at bounding box center [314, 84] width 6 height 6
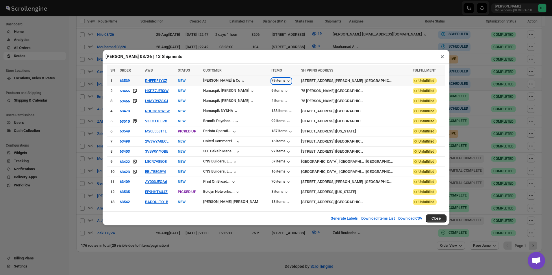
click at [275, 81] on div "79 items" at bounding box center [281, 81] width 20 height 6
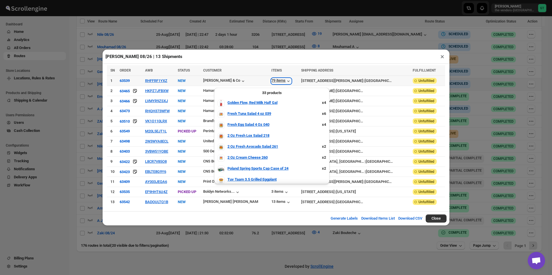
click at [275, 81] on div "79 items" at bounding box center [281, 81] width 20 height 6
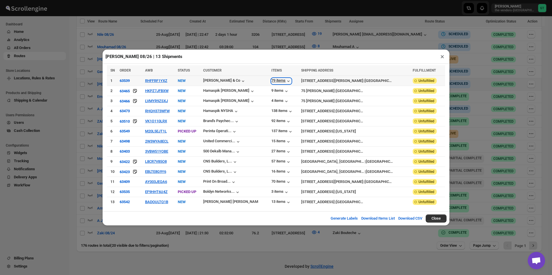
click at [275, 81] on div "79 items" at bounding box center [281, 81] width 20 height 6
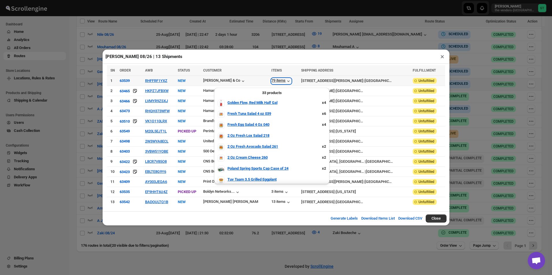
click at [275, 81] on div "79 items" at bounding box center [281, 81] width 20 height 6
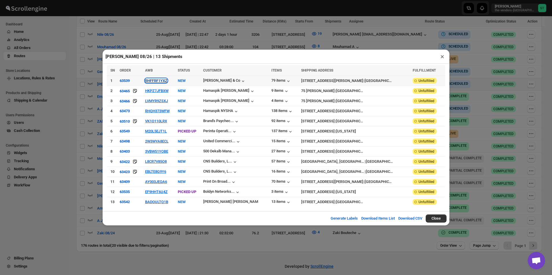
click at [163, 82] on button "RHFFRF1YXZ" at bounding box center [156, 81] width 22 height 4
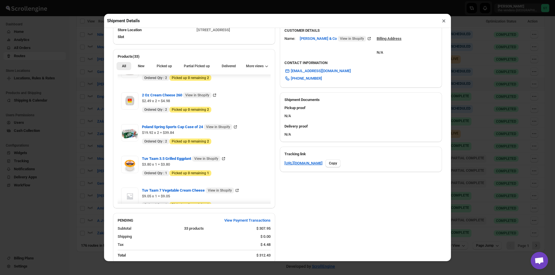
click at [441, 22] on button "×" at bounding box center [444, 21] width 8 height 8
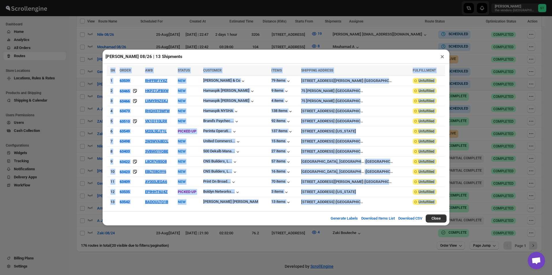
click at [404, 233] on div "[PERSON_NAME] 08/26 | 13 Shipments × SN ORDER AWB STATUS CUSTOMER ITEMS SHIPPIN…" at bounding box center [276, 137] width 552 height 275
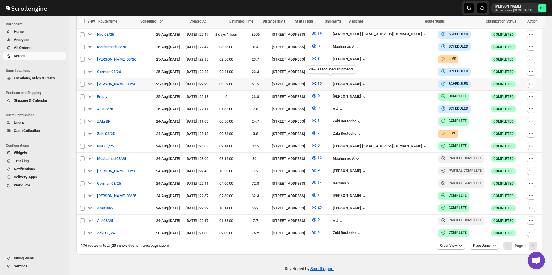
click at [315, 83] on icon "button" at bounding box center [314, 84] width 2 height 2
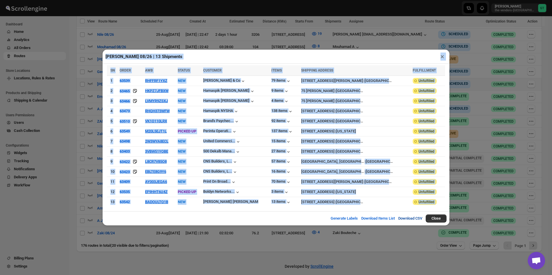
click at [420, 218] on button "Download CSV" at bounding box center [410, 219] width 31 height 12
click at [409, 218] on button "Download CSV" at bounding box center [410, 219] width 31 height 12
click at [288, 54] on div "[PERSON_NAME] 08/26 | 13 Shipments ×" at bounding box center [276, 57] width 347 height 14
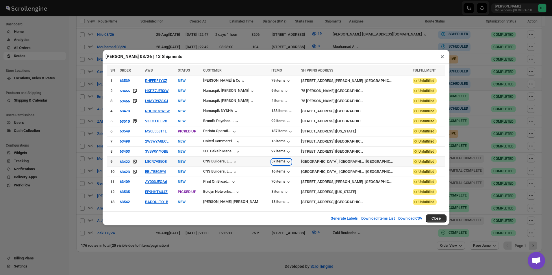
click at [285, 160] on icon "button" at bounding box center [288, 162] width 6 height 6
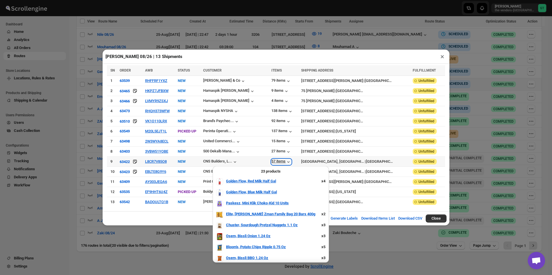
click at [285, 160] on icon "button" at bounding box center [288, 162] width 6 height 6
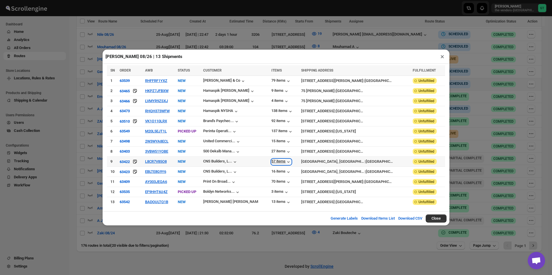
click at [285, 160] on icon "button" at bounding box center [288, 162] width 6 height 6
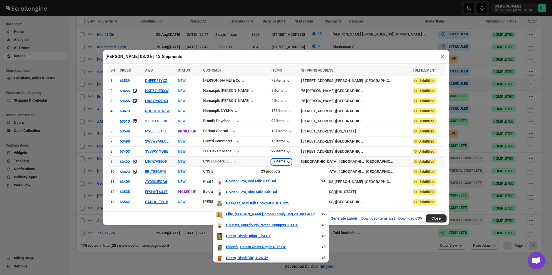
click at [285, 160] on icon "button" at bounding box center [288, 162] width 6 height 6
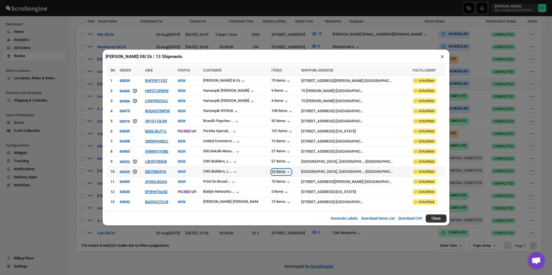
click at [285, 171] on icon "button" at bounding box center [288, 172] width 6 height 6
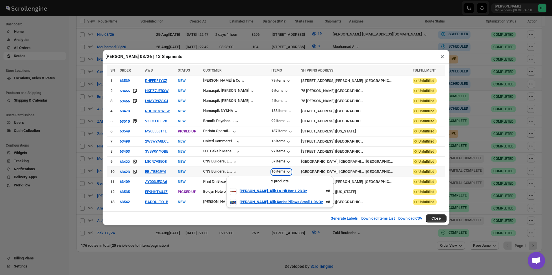
click at [285, 171] on icon "button" at bounding box center [288, 172] width 6 height 6
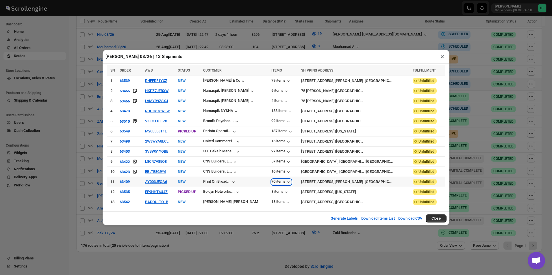
click at [275, 180] on div "70 items" at bounding box center [281, 182] width 20 height 6
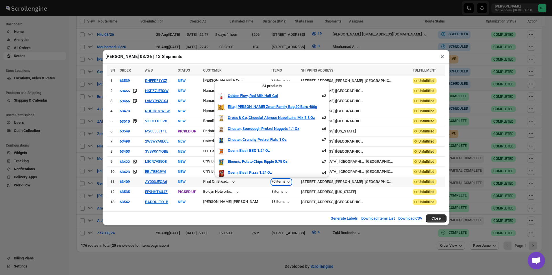
click at [274, 180] on div "70 items" at bounding box center [281, 182] width 20 height 6
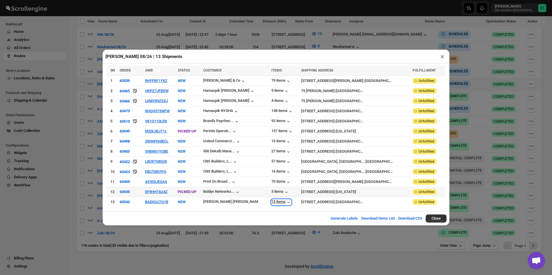
drag, startPoint x: 275, startPoint y: 193, endPoint x: 275, endPoint y: 201, distance: 8.1
click at [275, 201] on div "13 items" at bounding box center [281, 203] width 20 height 6
click at [157, 200] on button "BADOULTQ1B" at bounding box center [156, 202] width 23 height 4
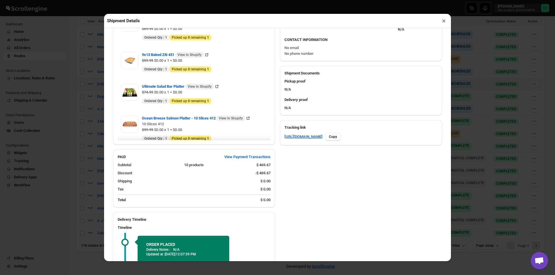
scroll to position [87, 0]
